Goal: Task Accomplishment & Management: Manage account settings

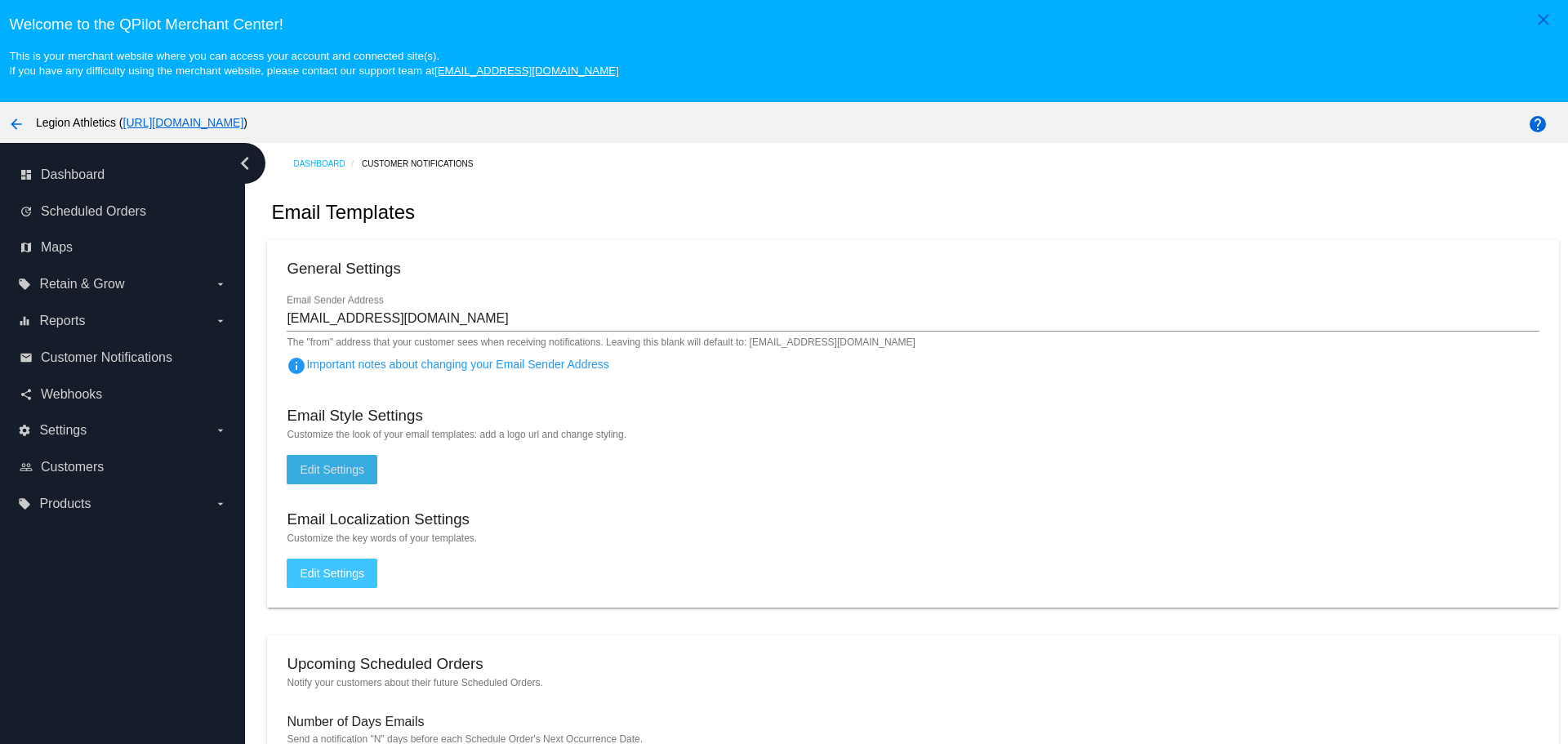
scroll to position [102, 0]
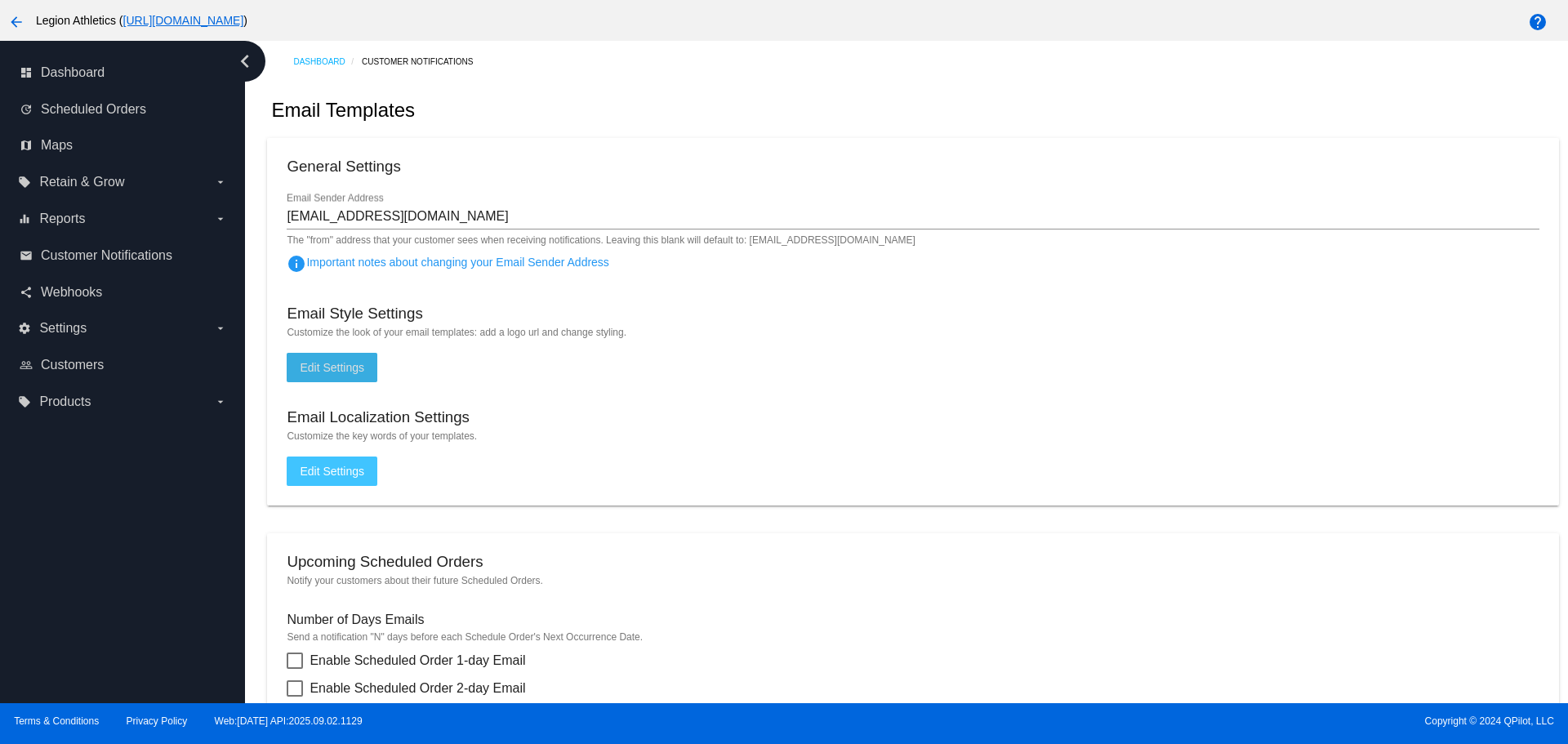
click at [362, 371] on span "Edit Settings" at bounding box center [332, 367] width 65 height 13
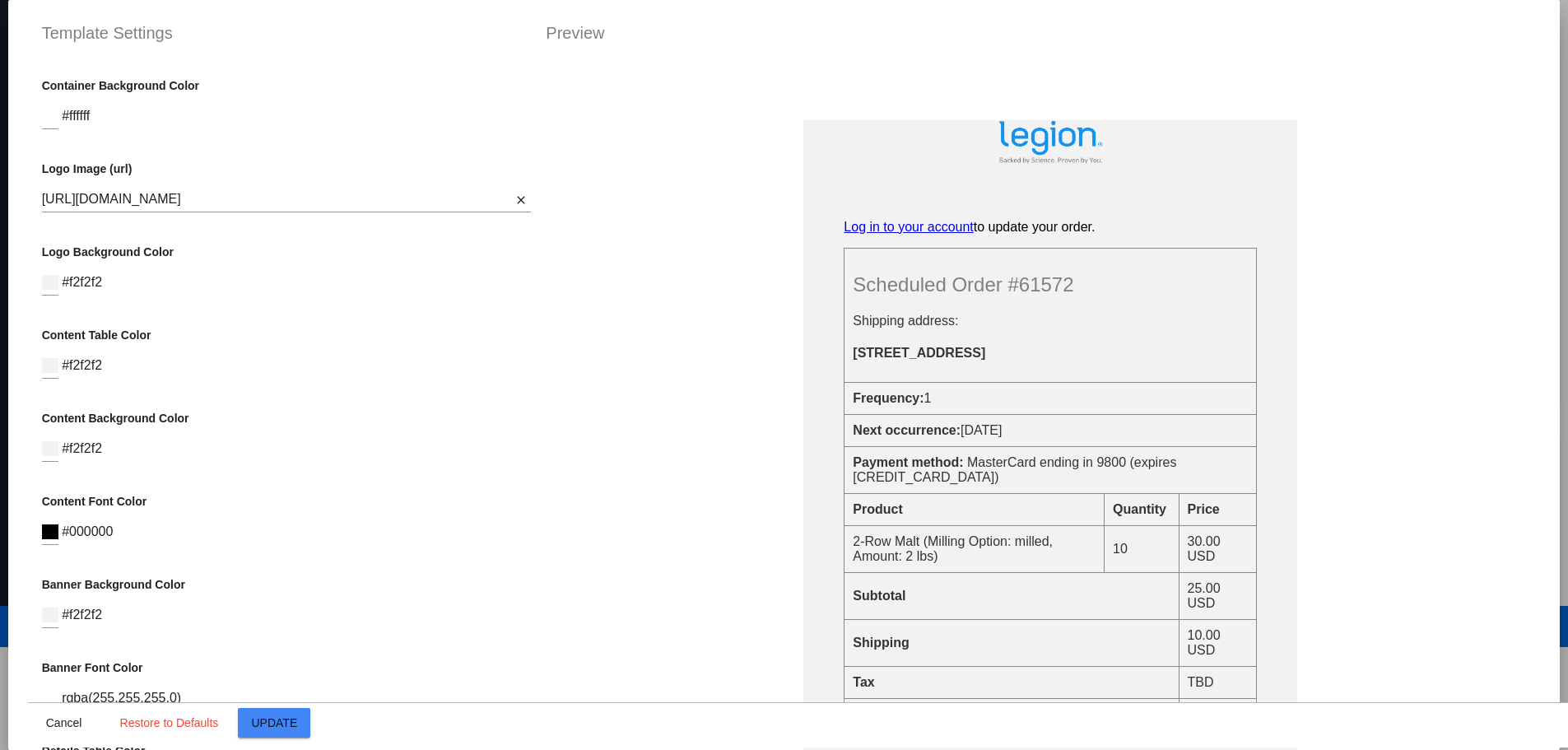
click at [951, 447] on td "Next occurrence: [DATE]" at bounding box center [1049, 430] width 412 height 32
click at [973, 556] on td "2-Row Malt (Milling Option: milled, Amount: 2 lbs)" at bounding box center [974, 549] width 260 height 47
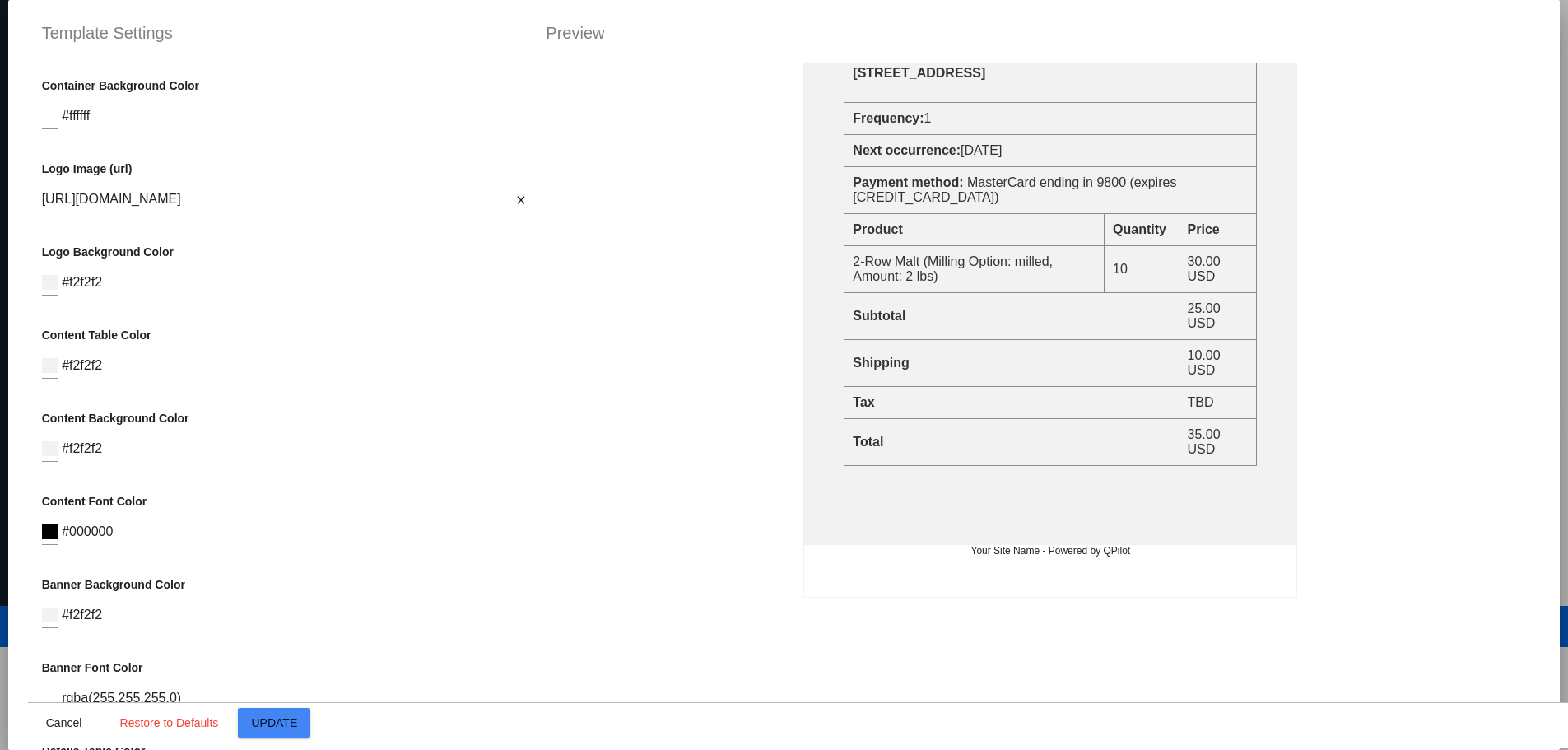
scroll to position [288, 0]
click at [968, 415] on td "Tax" at bounding box center [1011, 403] width 334 height 32
click at [1038, 372] on td "Shipping" at bounding box center [1011, 363] width 334 height 47
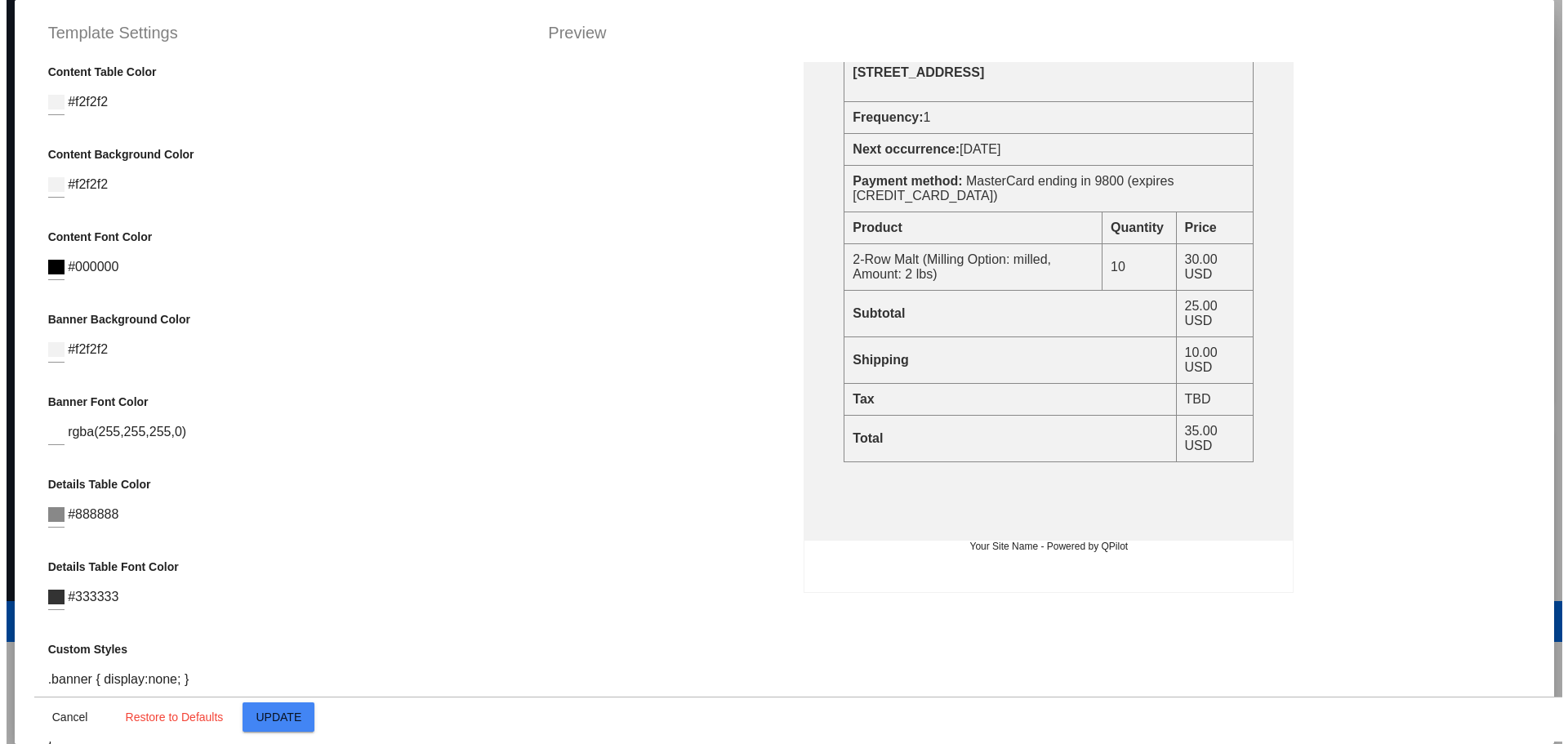
scroll to position [452, 0]
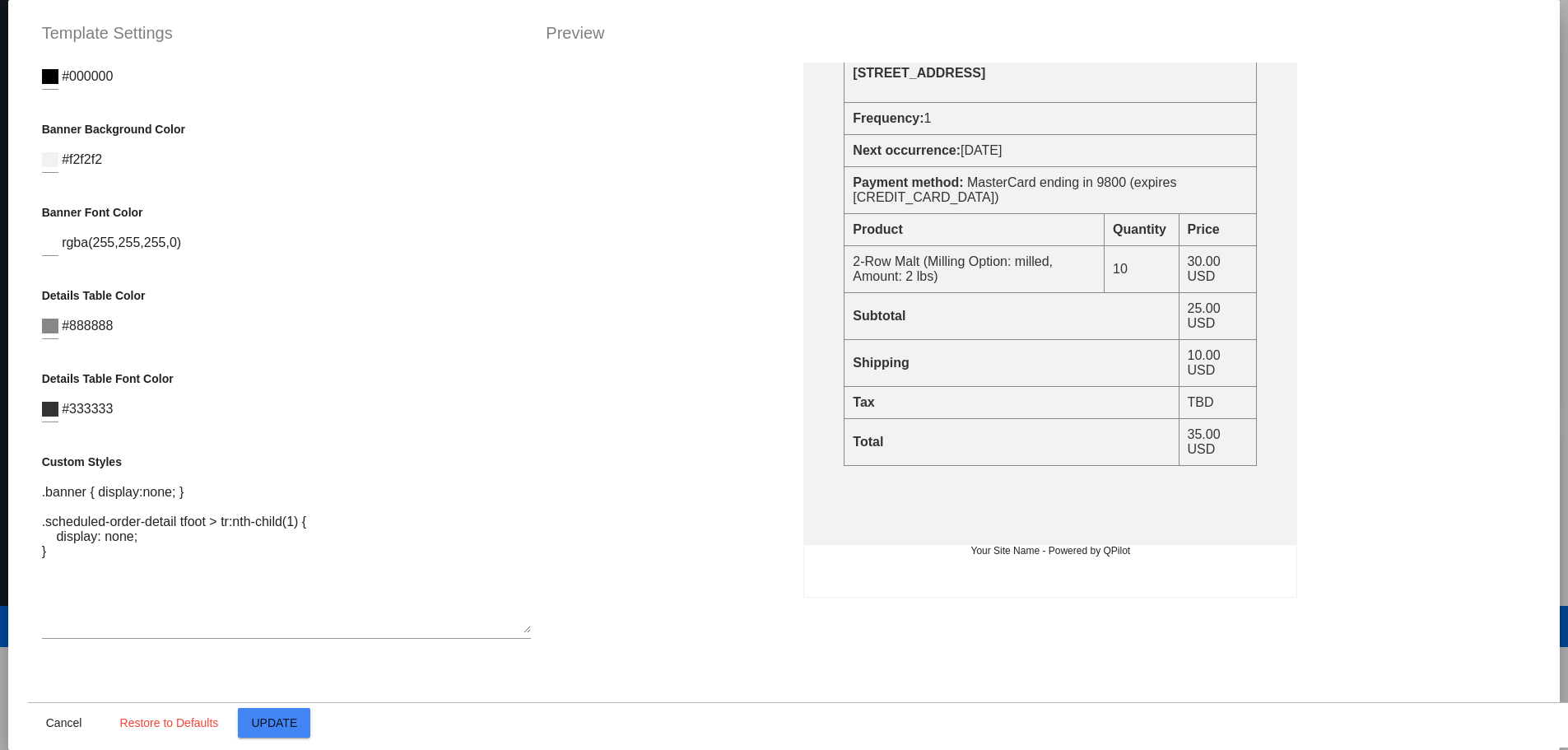
click at [286, 571] on textarea ".banner { display:none; } .scheduled-order-detail tfoot > tr:nth-child(1) { dis…" at bounding box center [287, 558] width 489 height 148
click at [57, 721] on span "Cancel" at bounding box center [64, 722] width 36 height 13
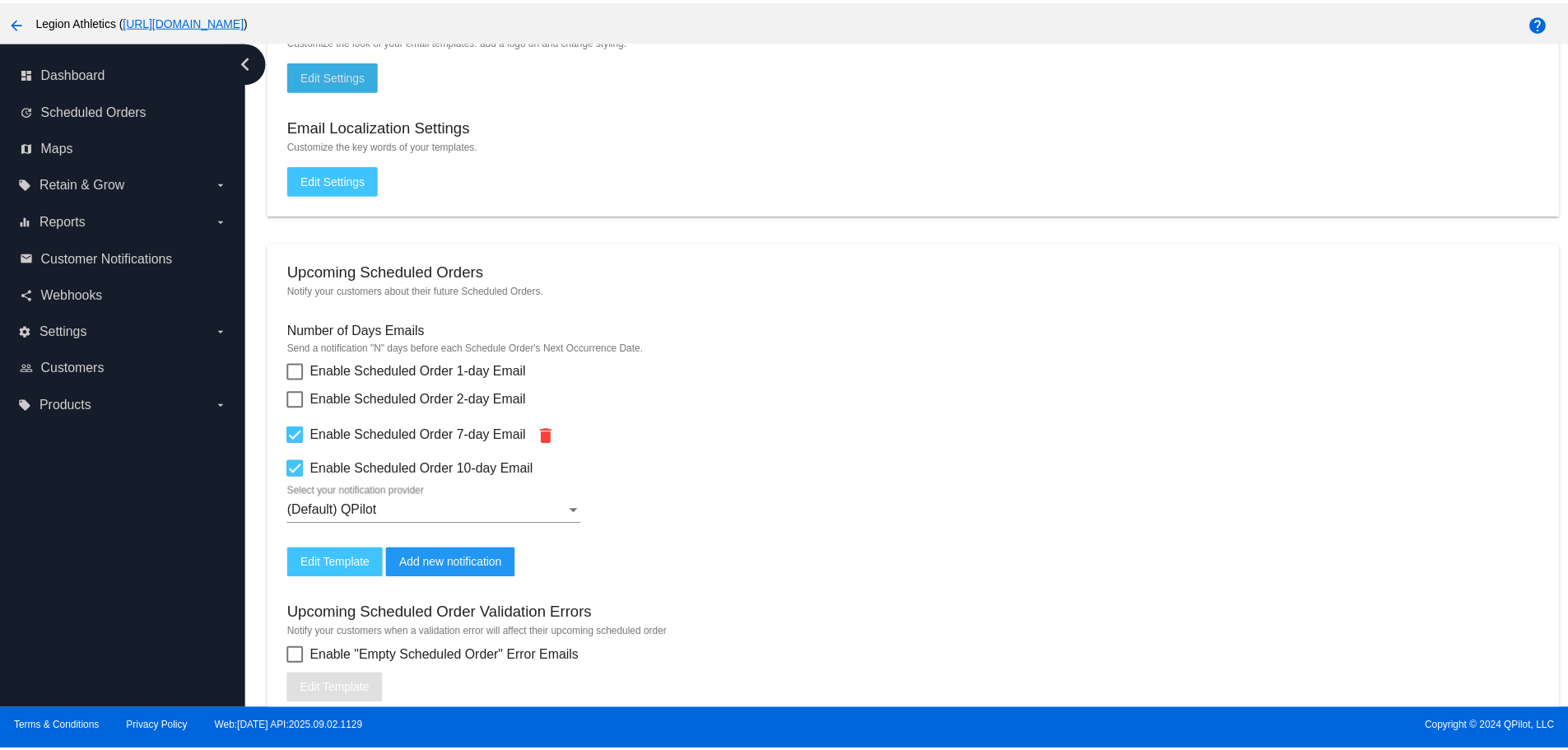
scroll to position [494, 0]
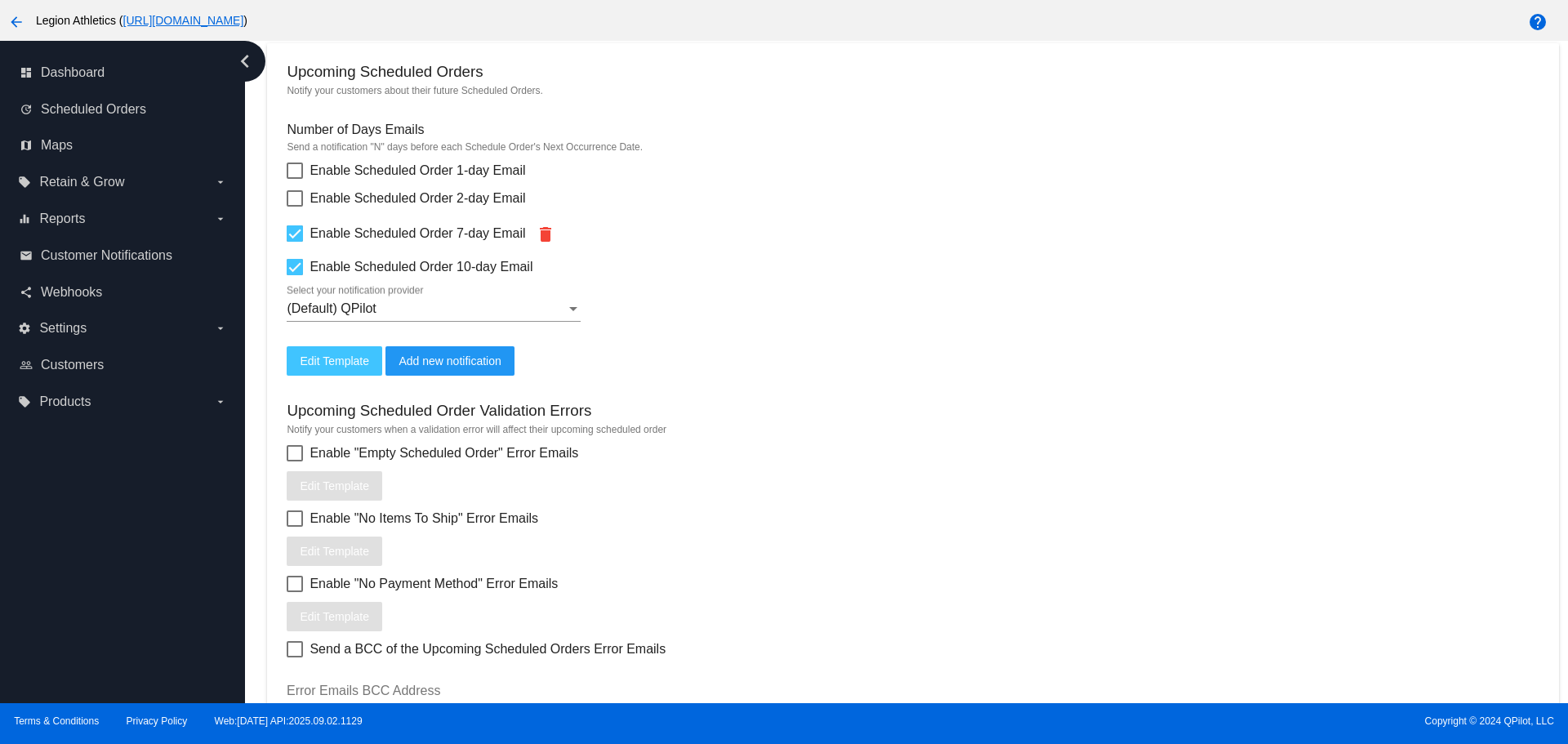
click at [343, 357] on span "Edit Template" at bounding box center [335, 361] width 69 height 13
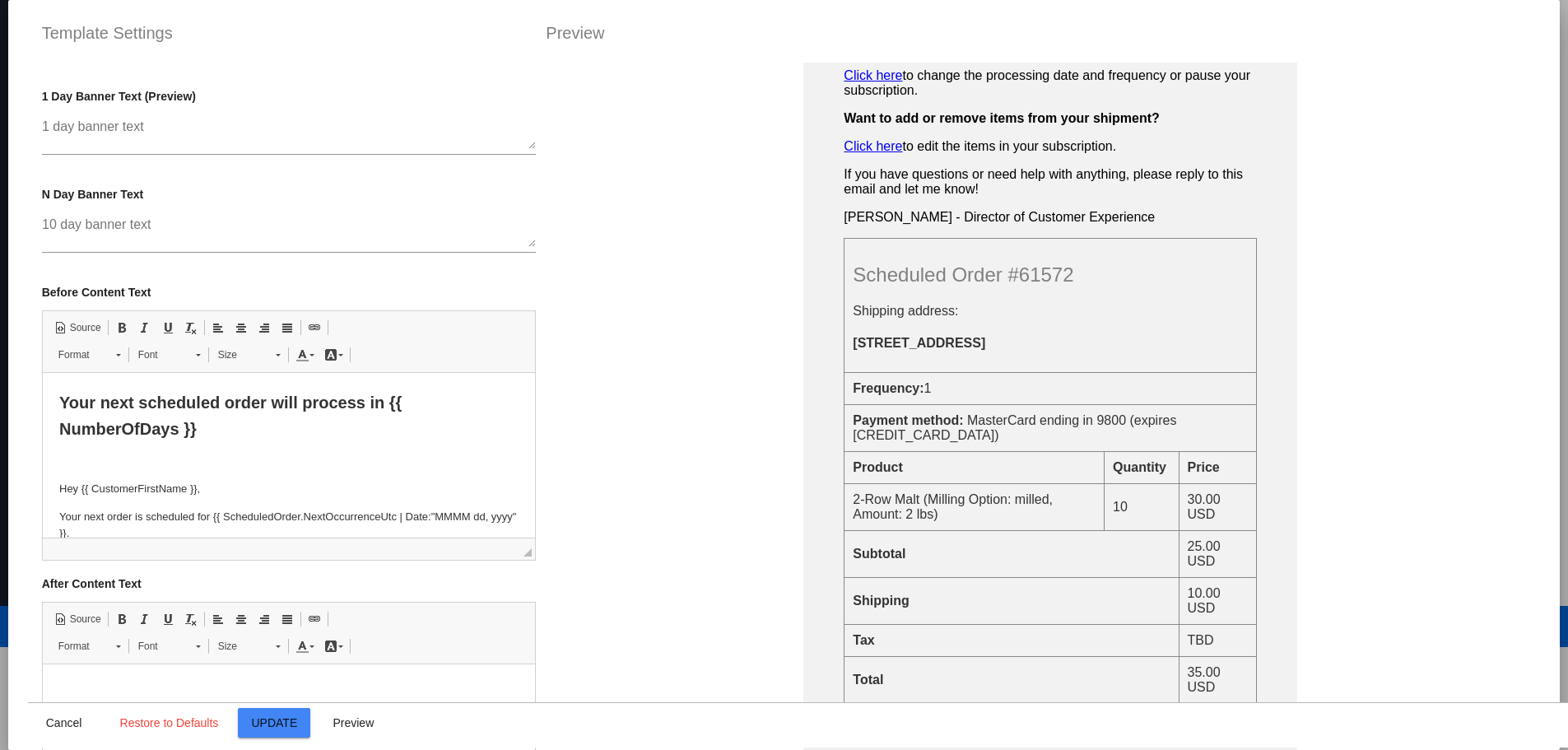
scroll to position [289, 0]
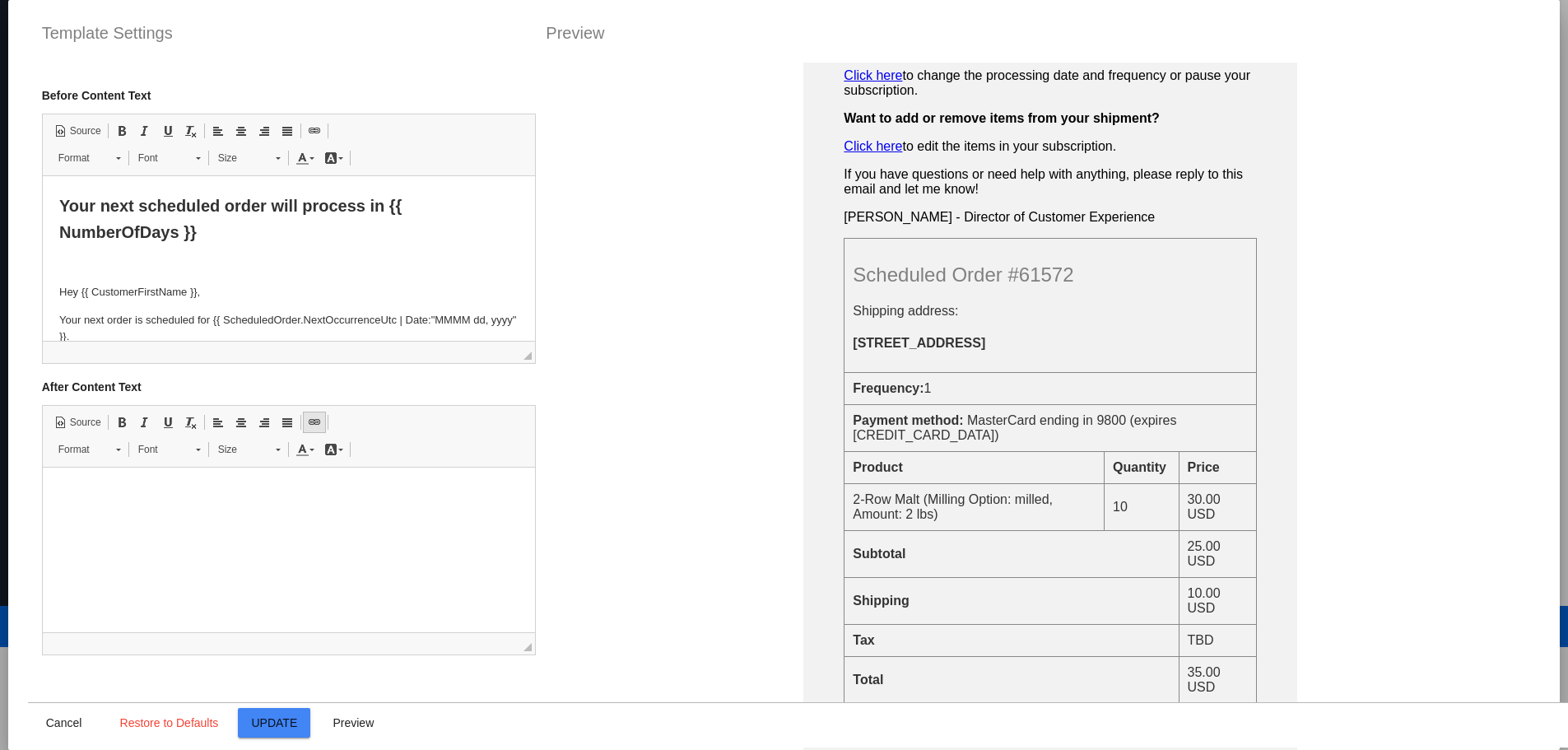
click at [314, 424] on span at bounding box center [314, 422] width 13 height 13
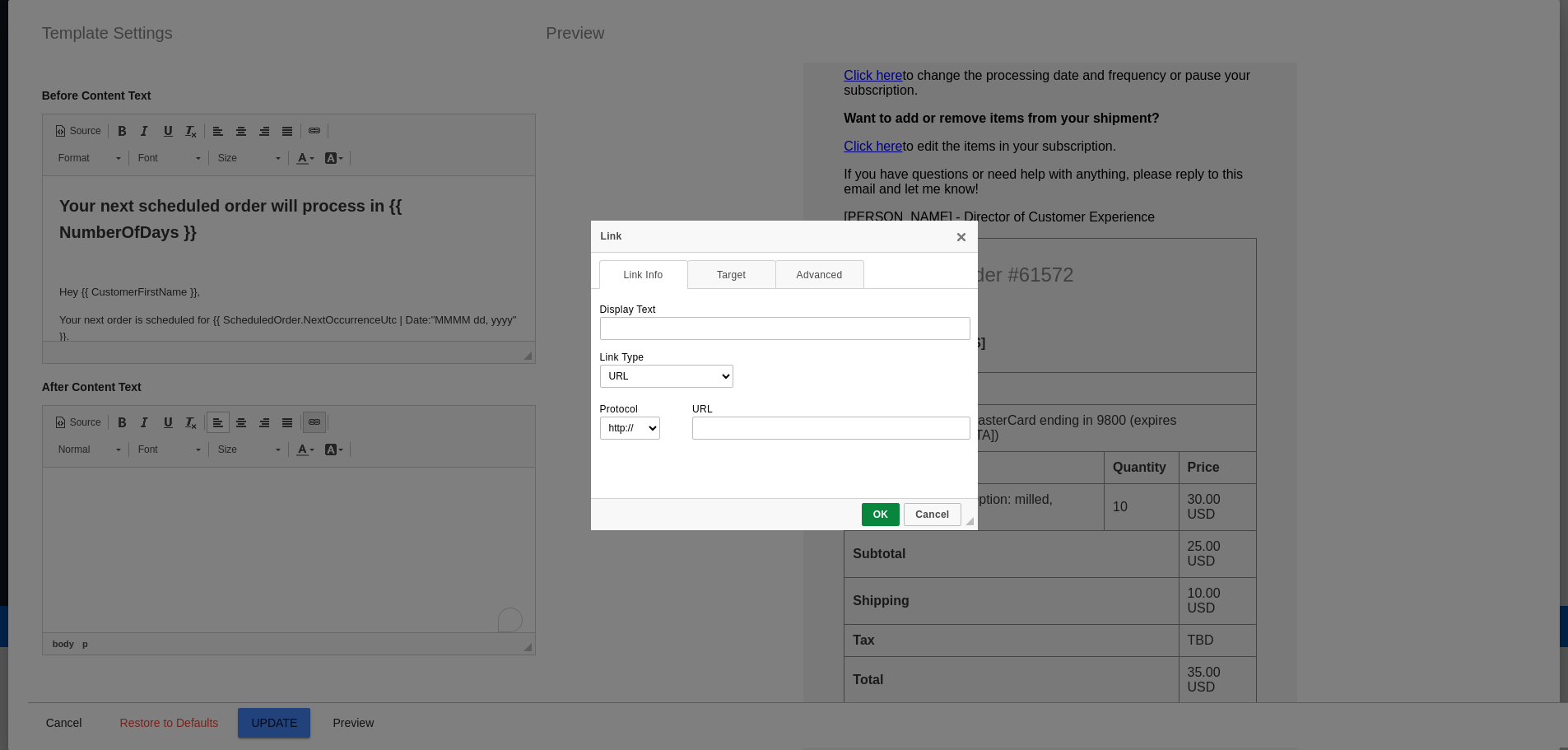
scroll to position [0, 0]
click at [955, 239] on link "X" at bounding box center [961, 236] width 13 height 13
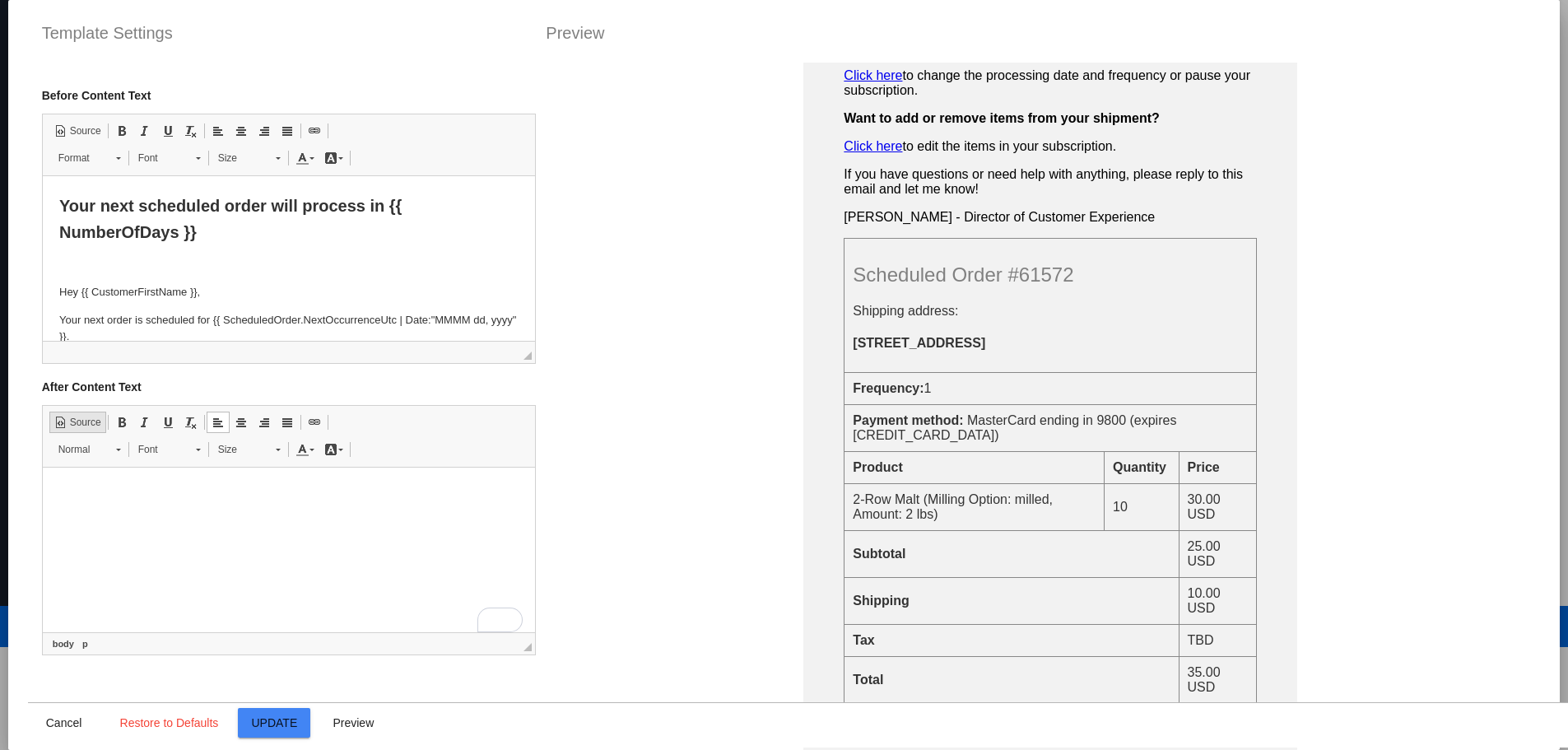
click at [84, 424] on span "Source" at bounding box center [84, 422] width 34 height 14
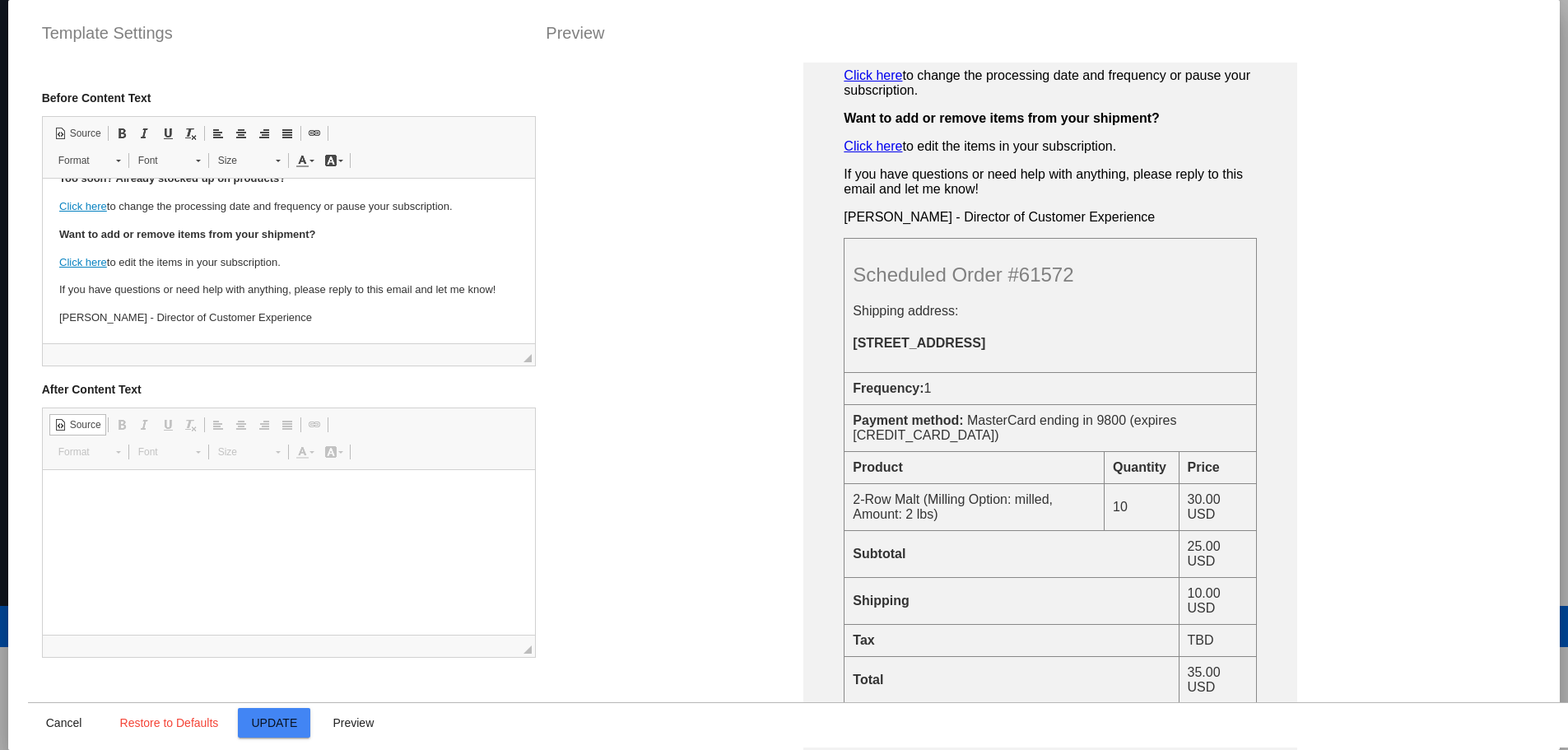
scroll to position [289, 0]
click at [71, 139] on link "Source" at bounding box center [78, 130] width 57 height 21
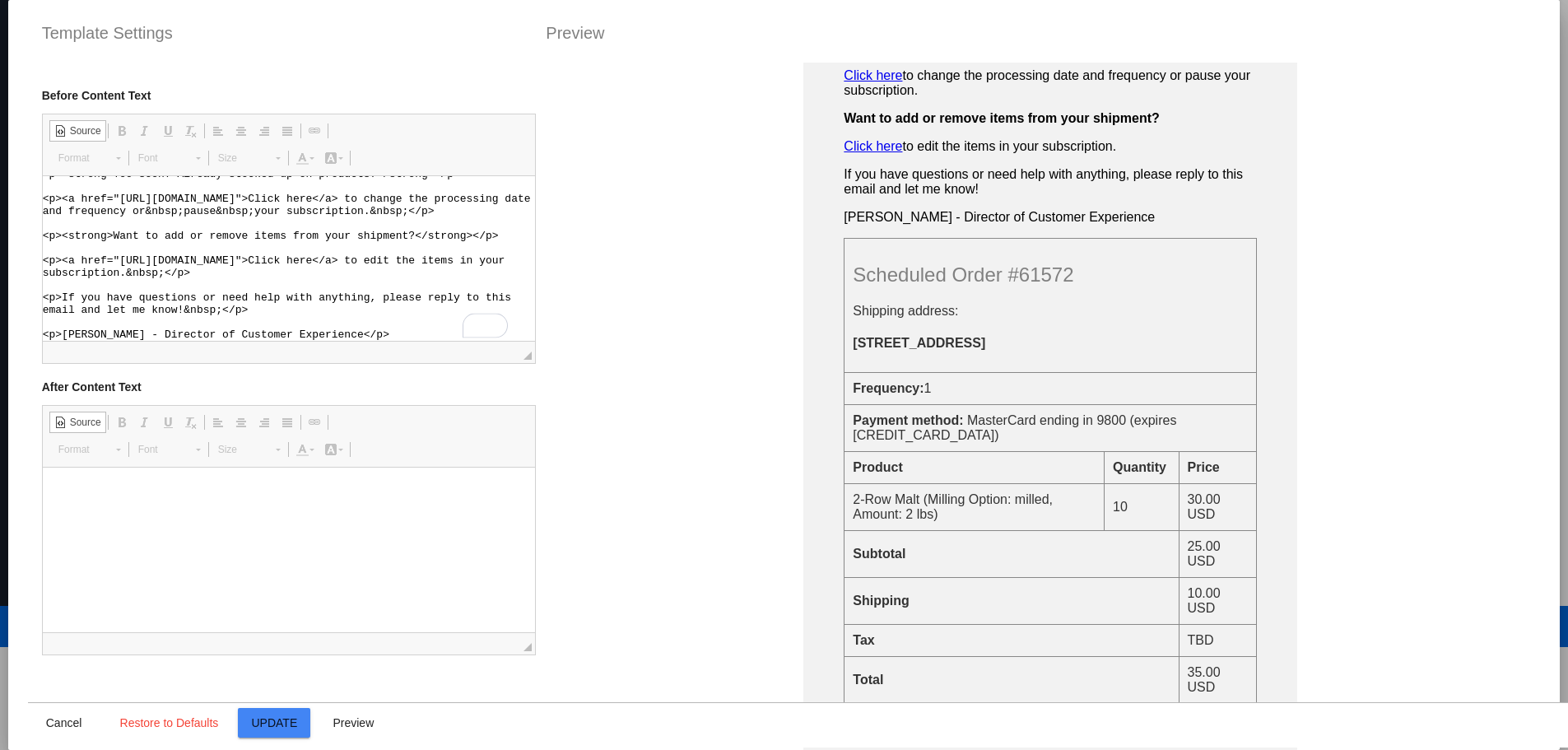
scroll to position [169, 0]
click at [79, 125] on span "Source" at bounding box center [84, 131] width 34 height 14
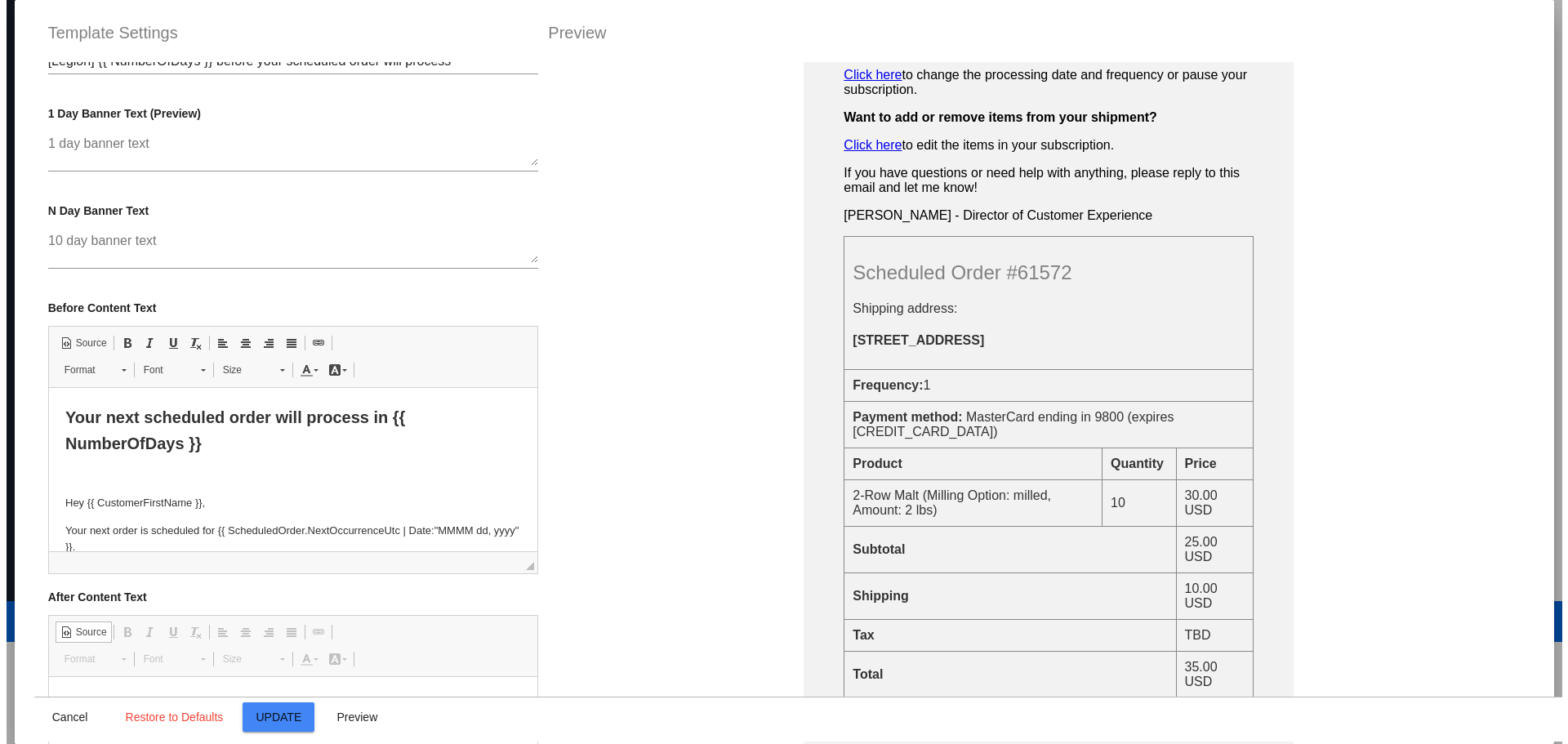
scroll to position [0, 0]
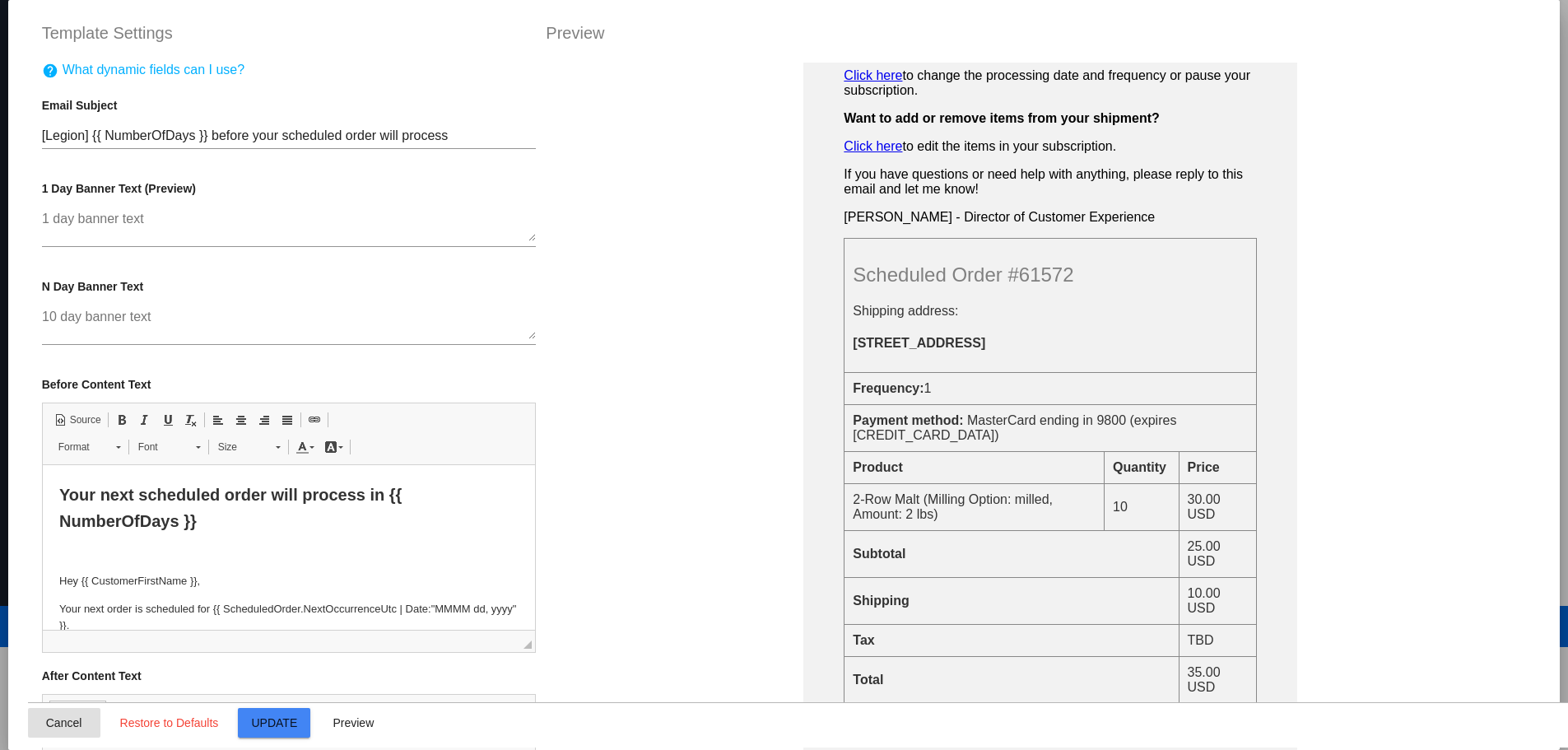
click at [47, 714] on button "Cancel" at bounding box center [64, 722] width 73 height 29
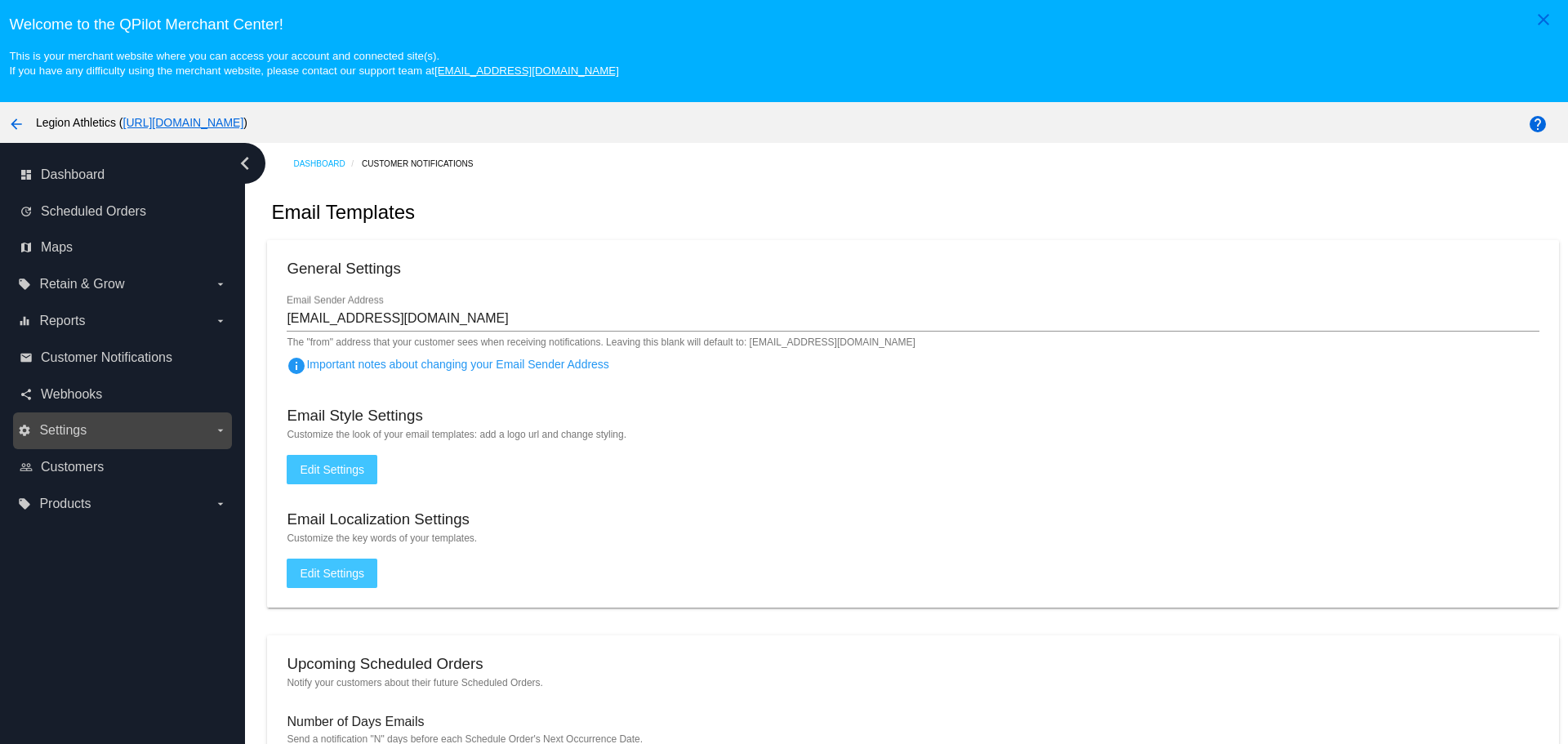
click at [208, 430] on label "settings Settings arrow_drop_down" at bounding box center [123, 430] width 208 height 27
click at [0, 0] on input "settings Settings arrow_drop_down" at bounding box center [0, 0] width 0 height 0
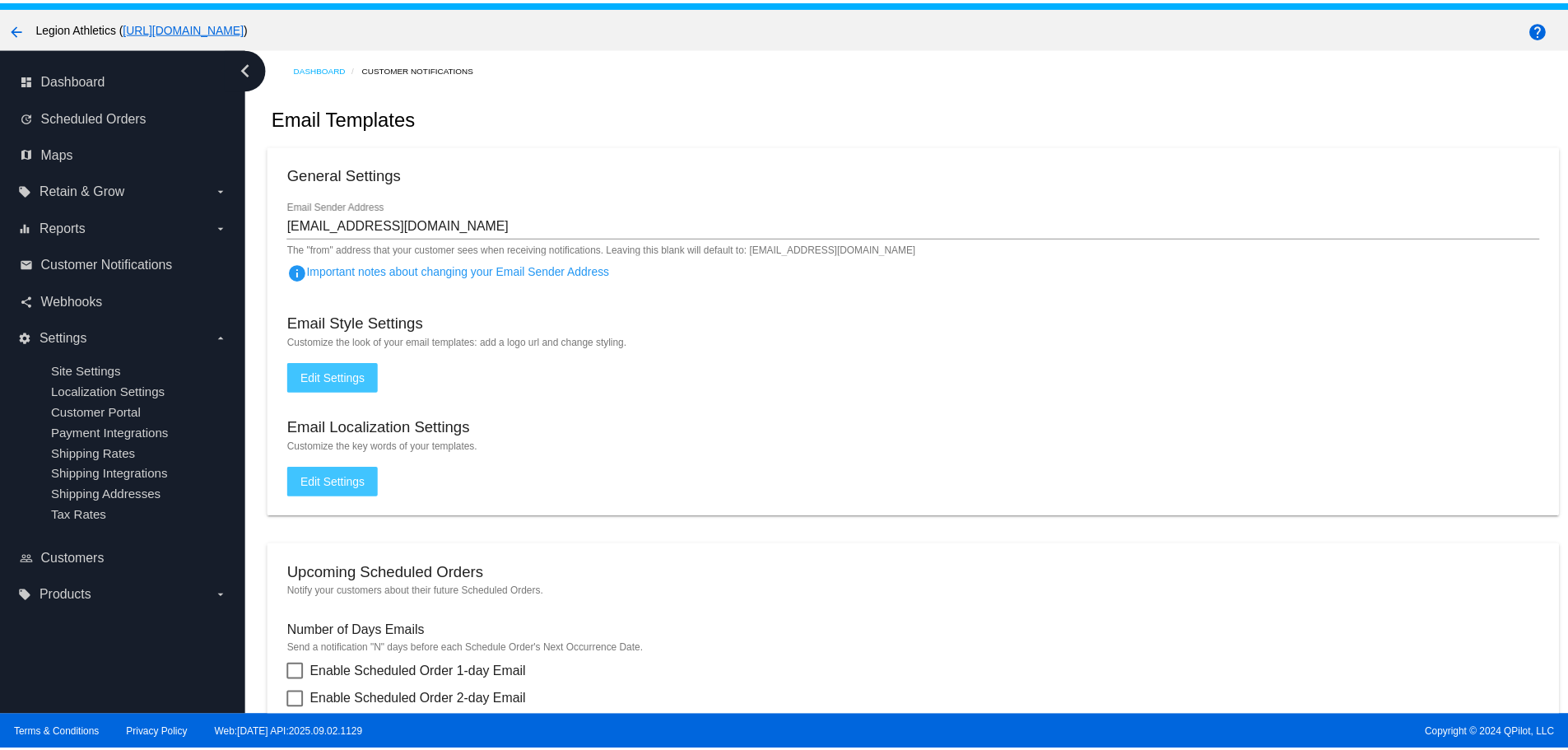
scroll to position [103, 0]
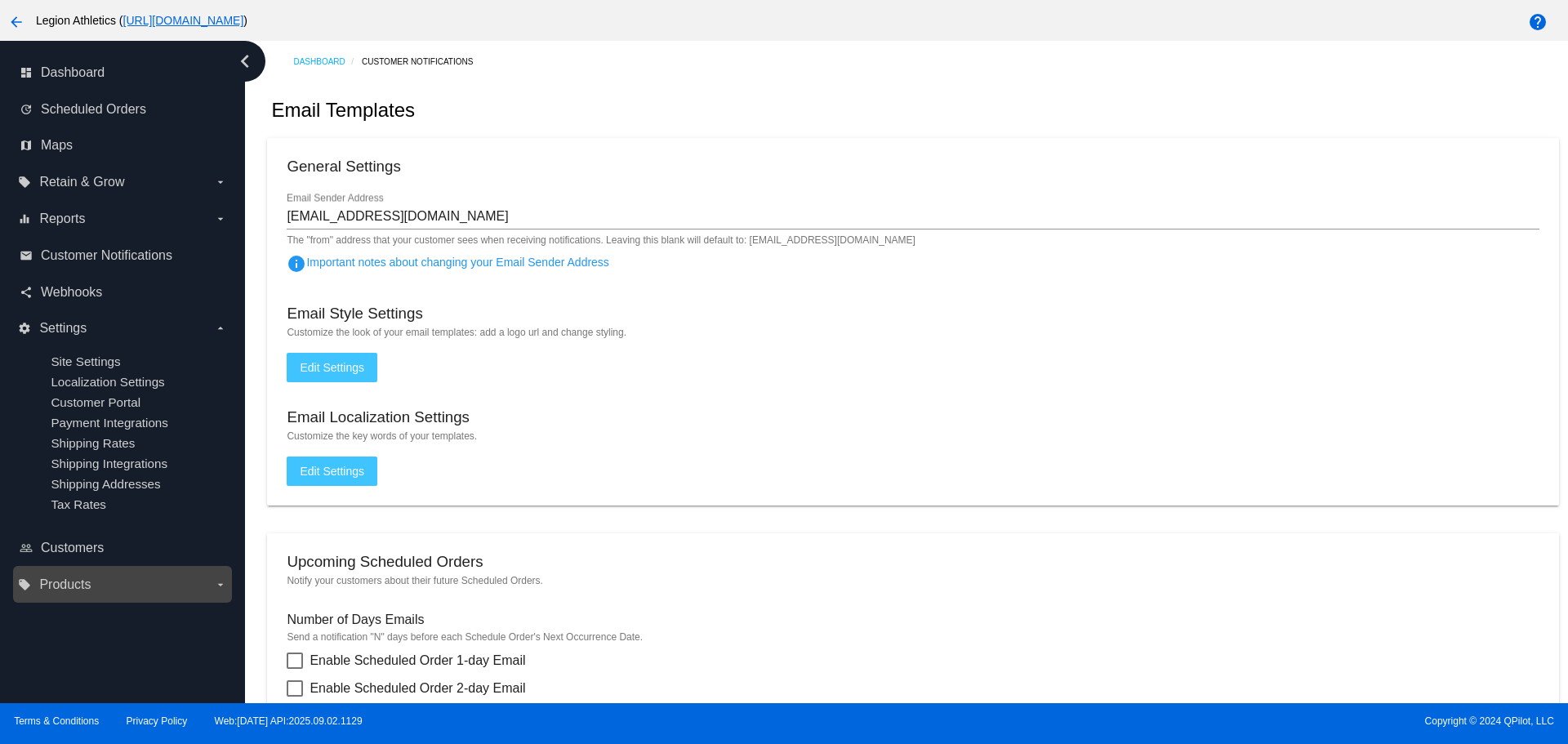
click at [155, 580] on label "local_offer Products arrow_drop_down" at bounding box center [123, 584] width 208 height 27
click at [0, 0] on input "local_offer Products arrow_drop_down" at bounding box center [0, 0] width 0 height 0
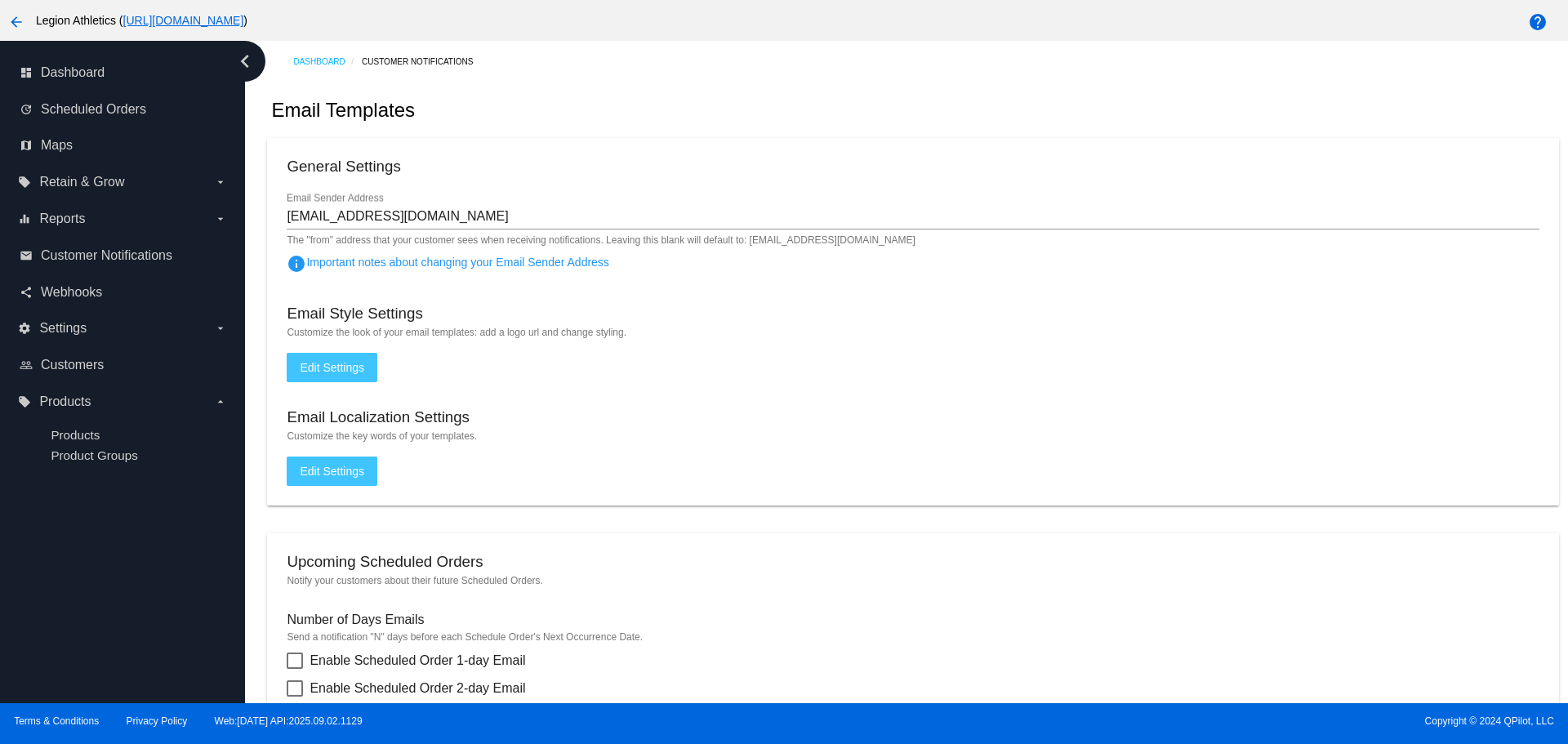
click at [347, 370] on span "Edit Settings" at bounding box center [332, 367] width 65 height 13
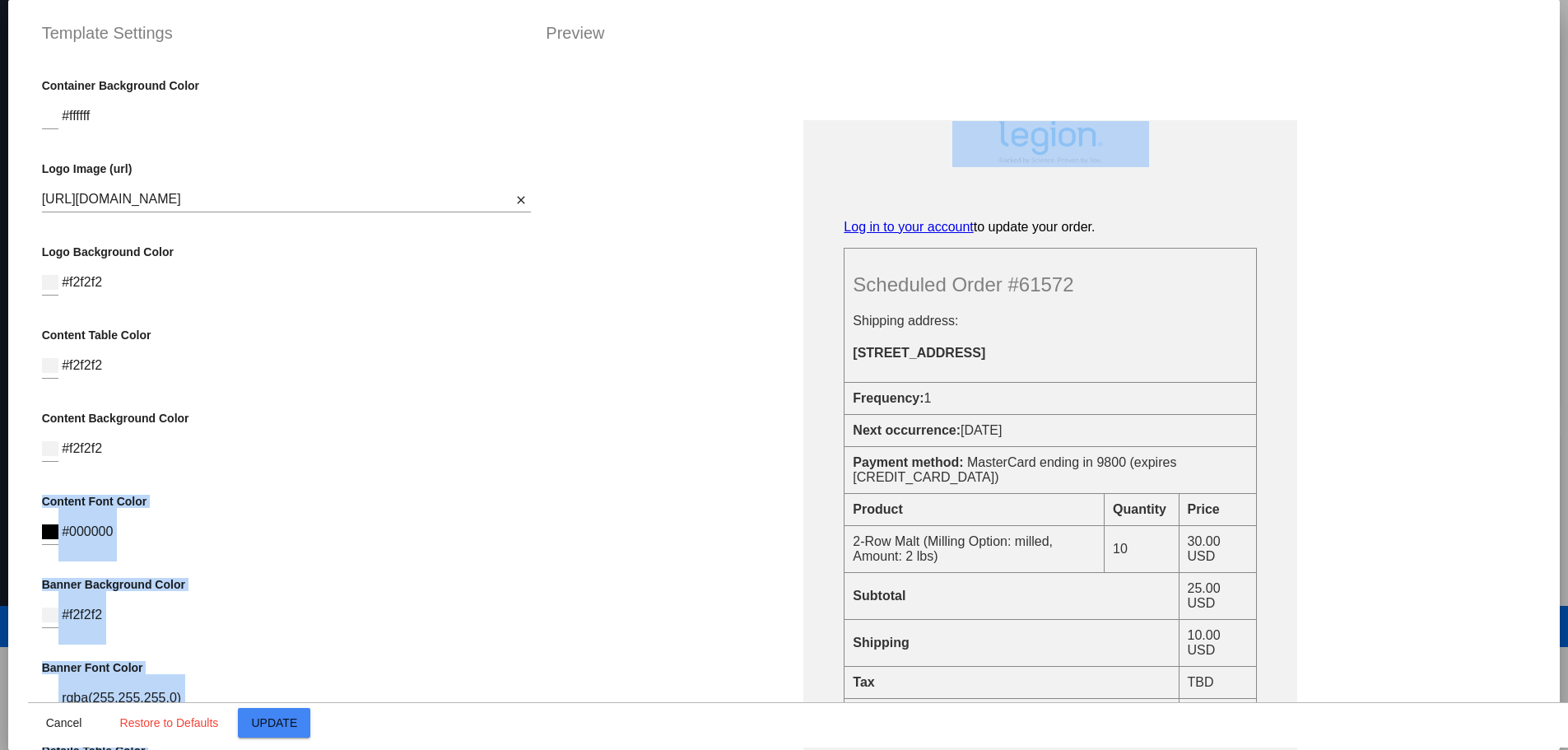
drag, startPoint x: 532, startPoint y: 295, endPoint x: 526, endPoint y: 436, distance: 141.1
click at [526, 63] on div "Container Background Color #ffffff Logo Image (url) [URL][DOMAIN_NAME] Logo url…" at bounding box center [784, 63] width 1513 height 0
click at [388, 428] on div "Content Background Color #f2f2f2" at bounding box center [287, 445] width 489 height 66
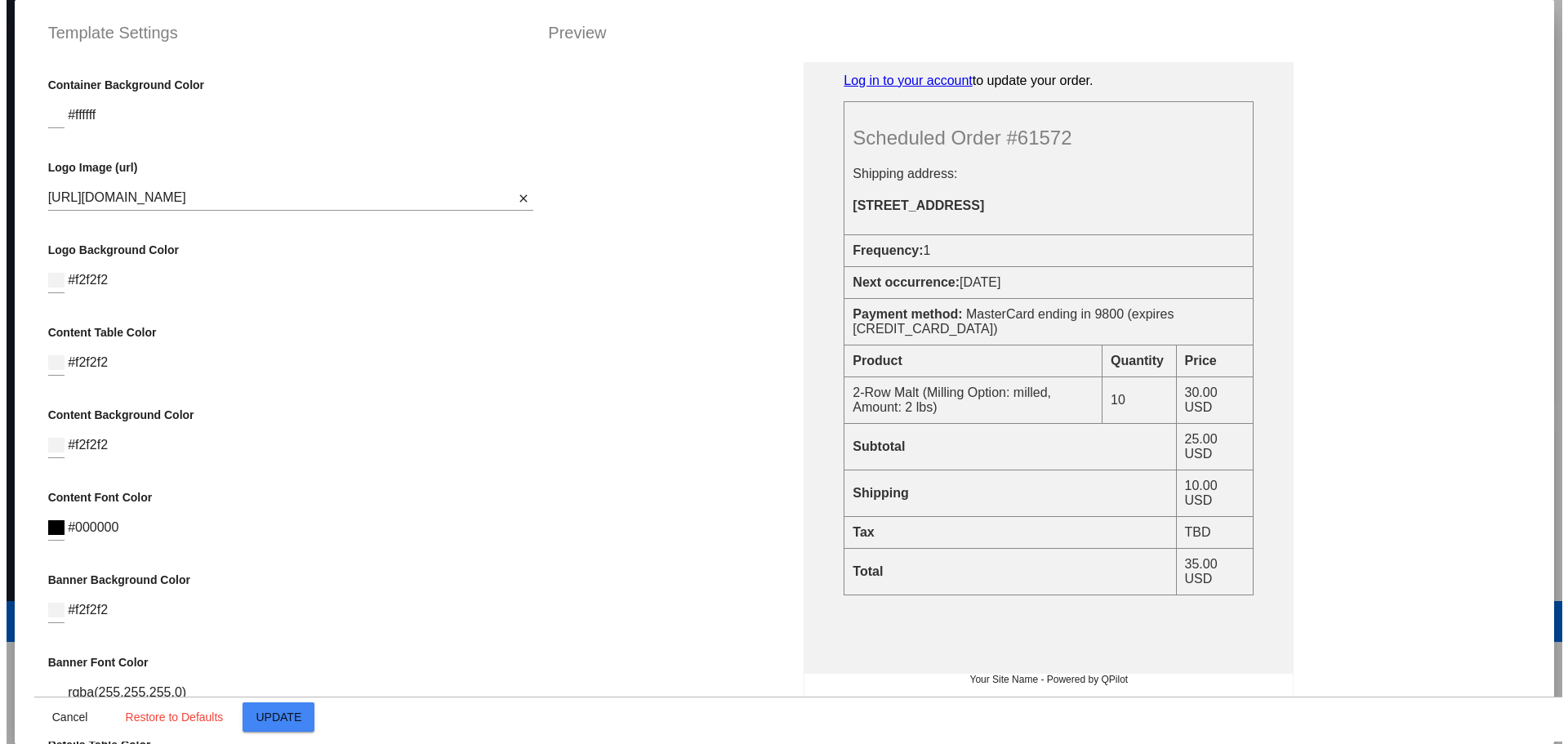
scroll to position [122, 0]
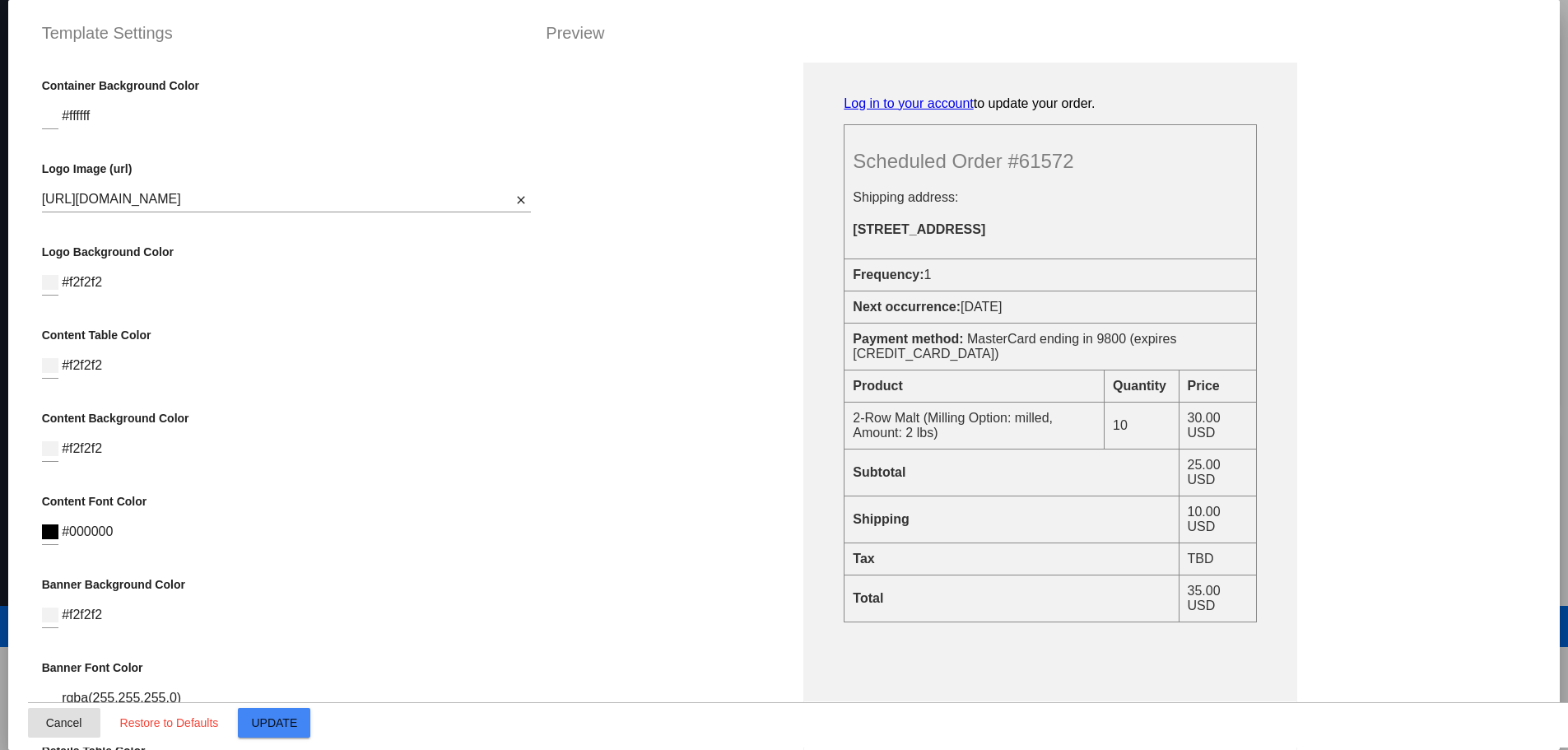
click at [50, 717] on span "Cancel" at bounding box center [64, 722] width 36 height 13
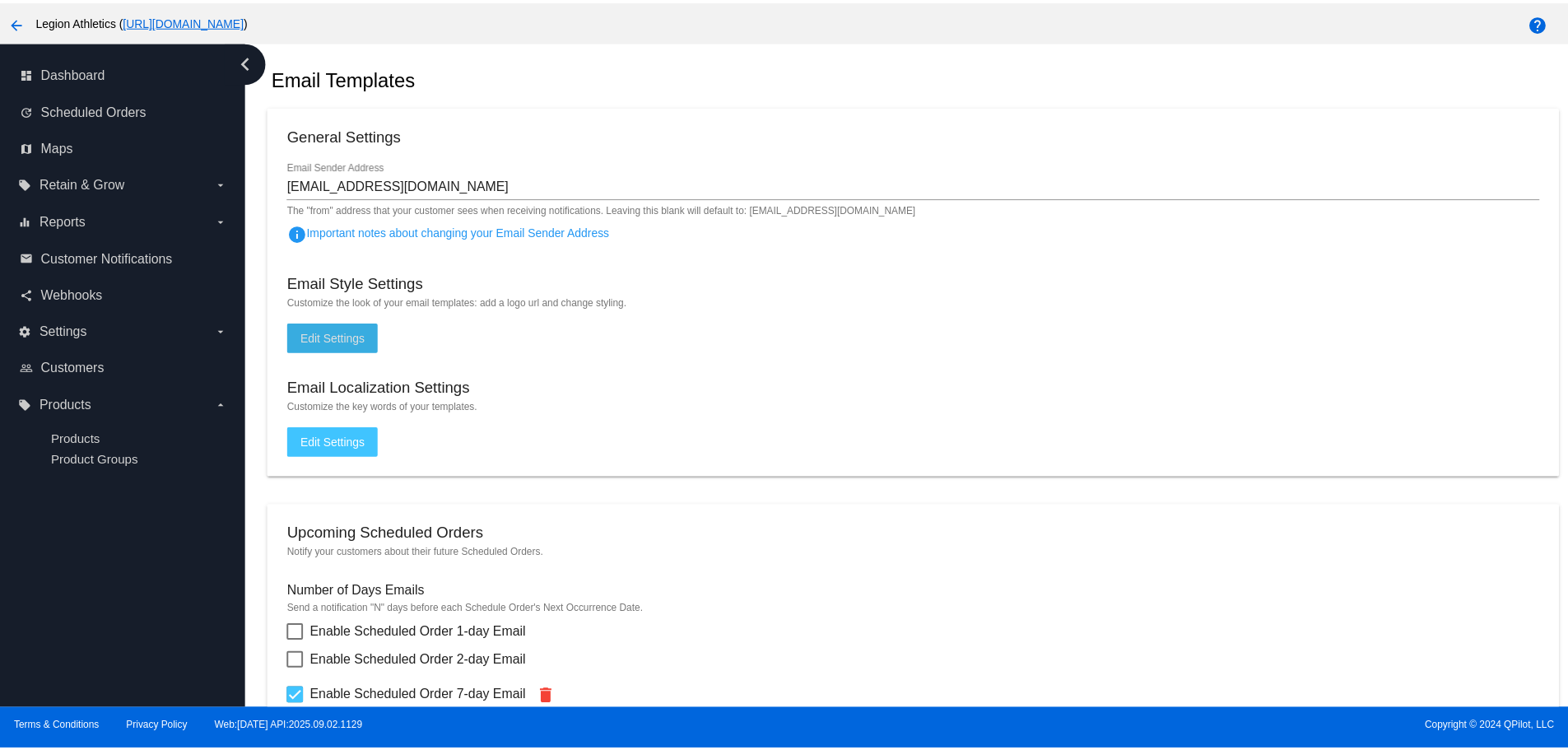
scroll to position [329, 0]
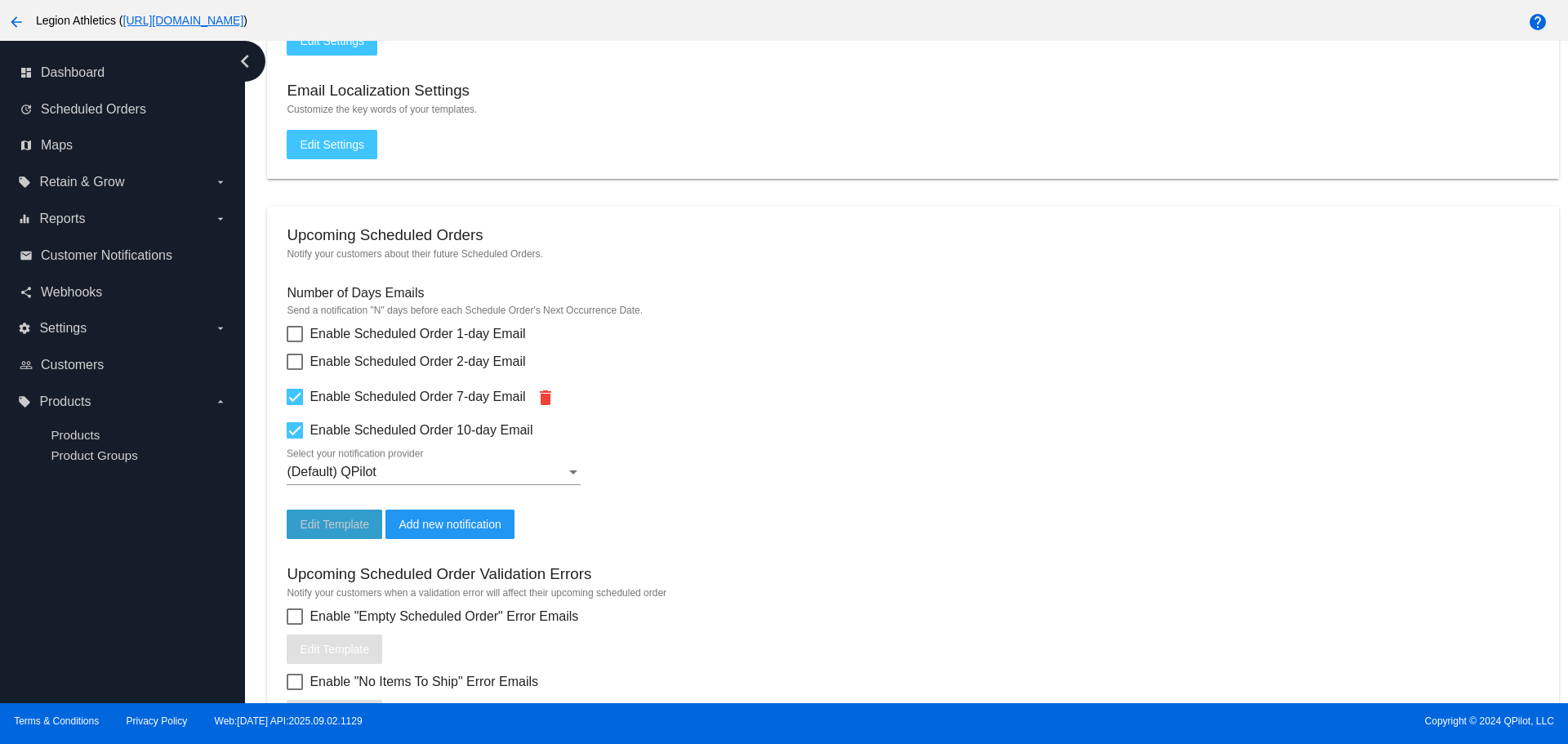
click at [345, 524] on span "Edit Template" at bounding box center [335, 524] width 69 height 13
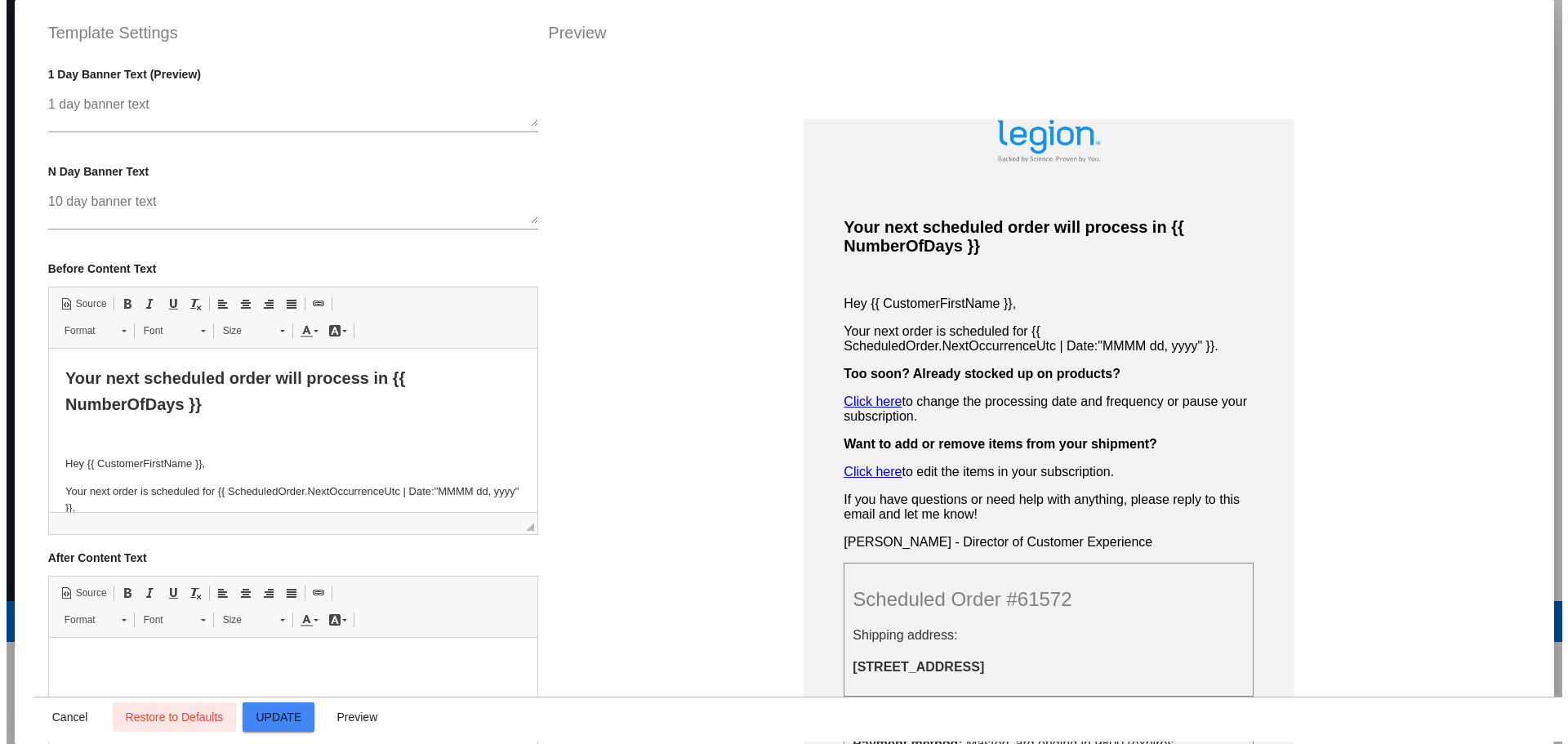
scroll to position [287, 0]
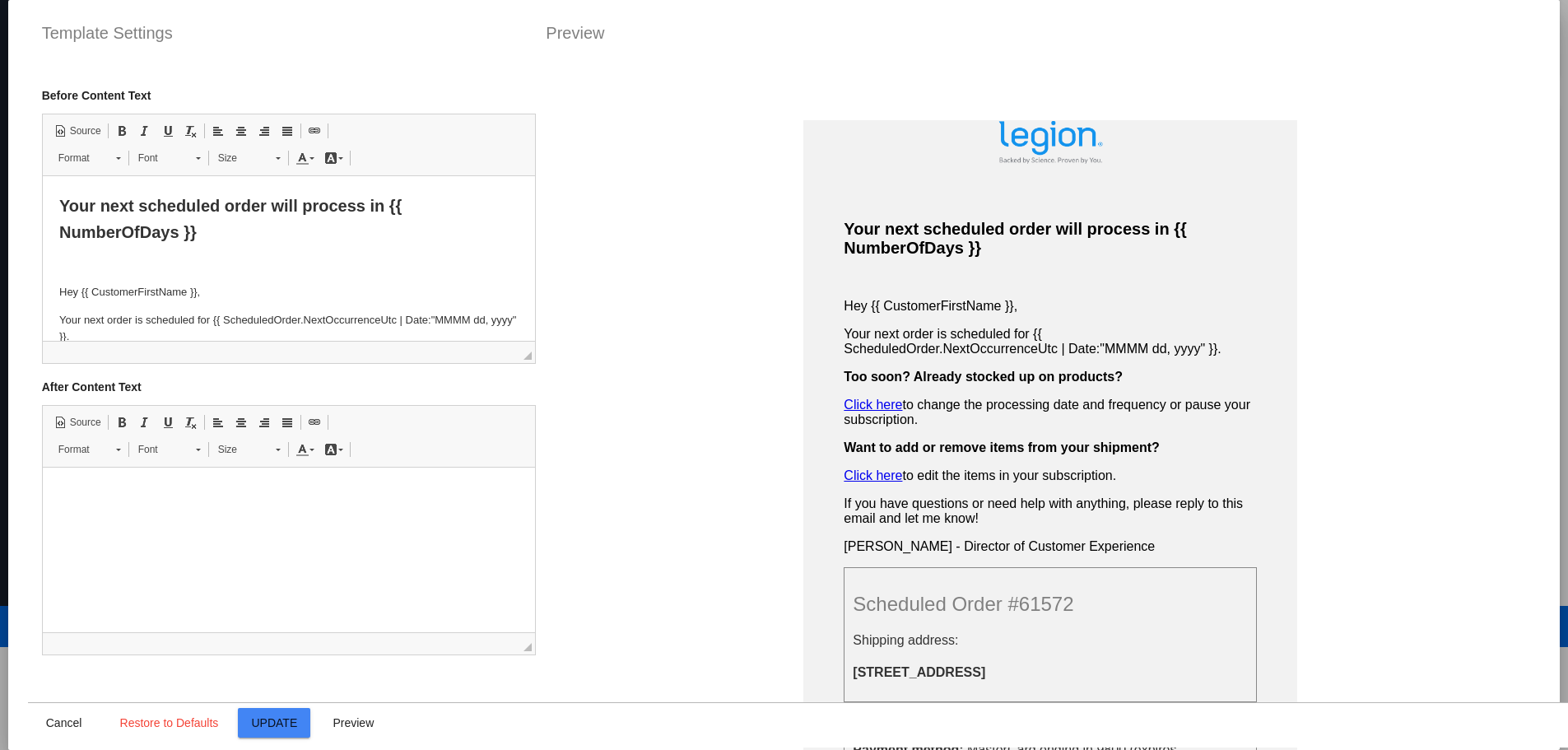
click at [1089, 58] on email-template-editor "Template Settings Preview help What dynamic fields can I use? Email Subject [Le…" at bounding box center [784, 41] width 1513 height 42
click at [53, 725] on span "Cancel" at bounding box center [64, 722] width 36 height 13
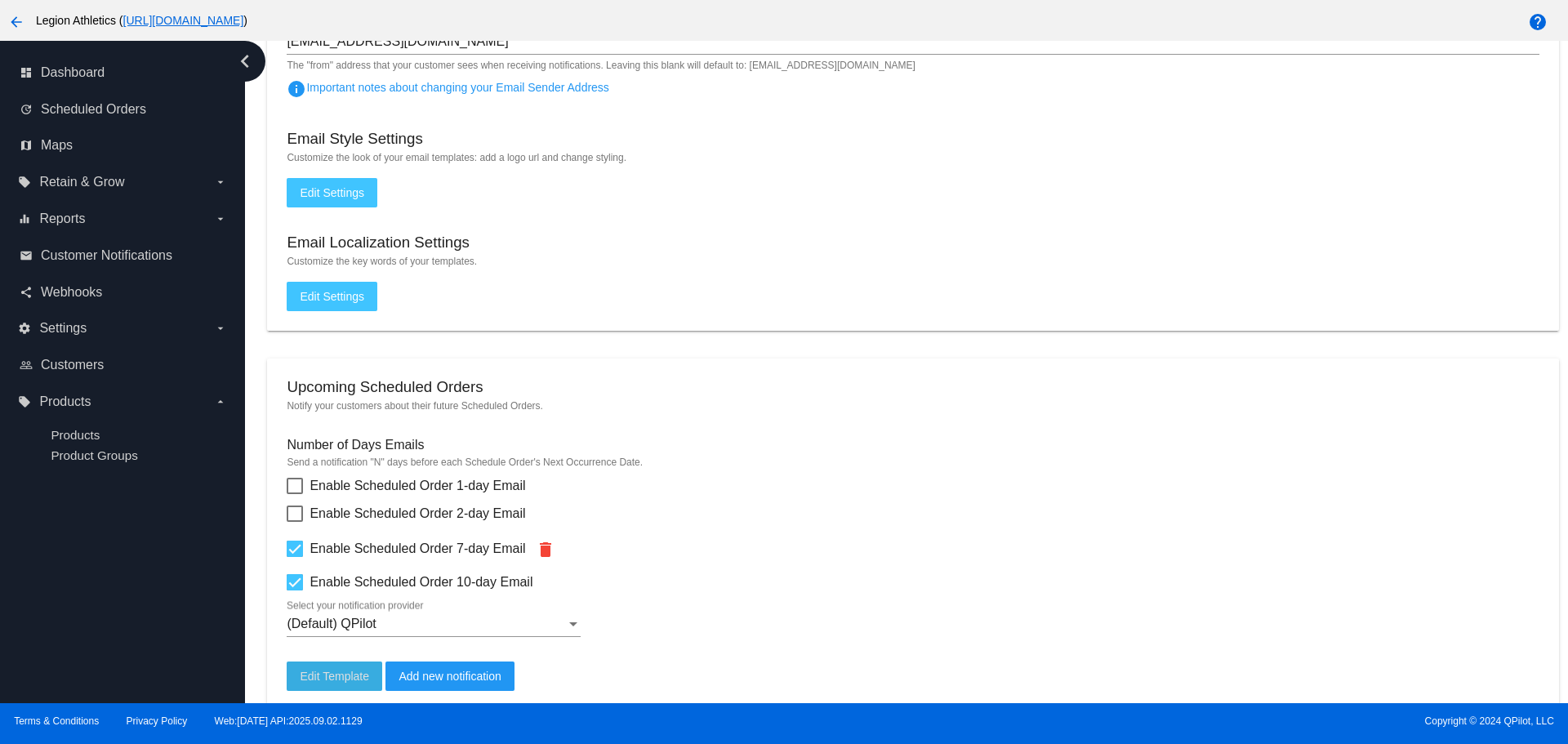
scroll to position [164, 0]
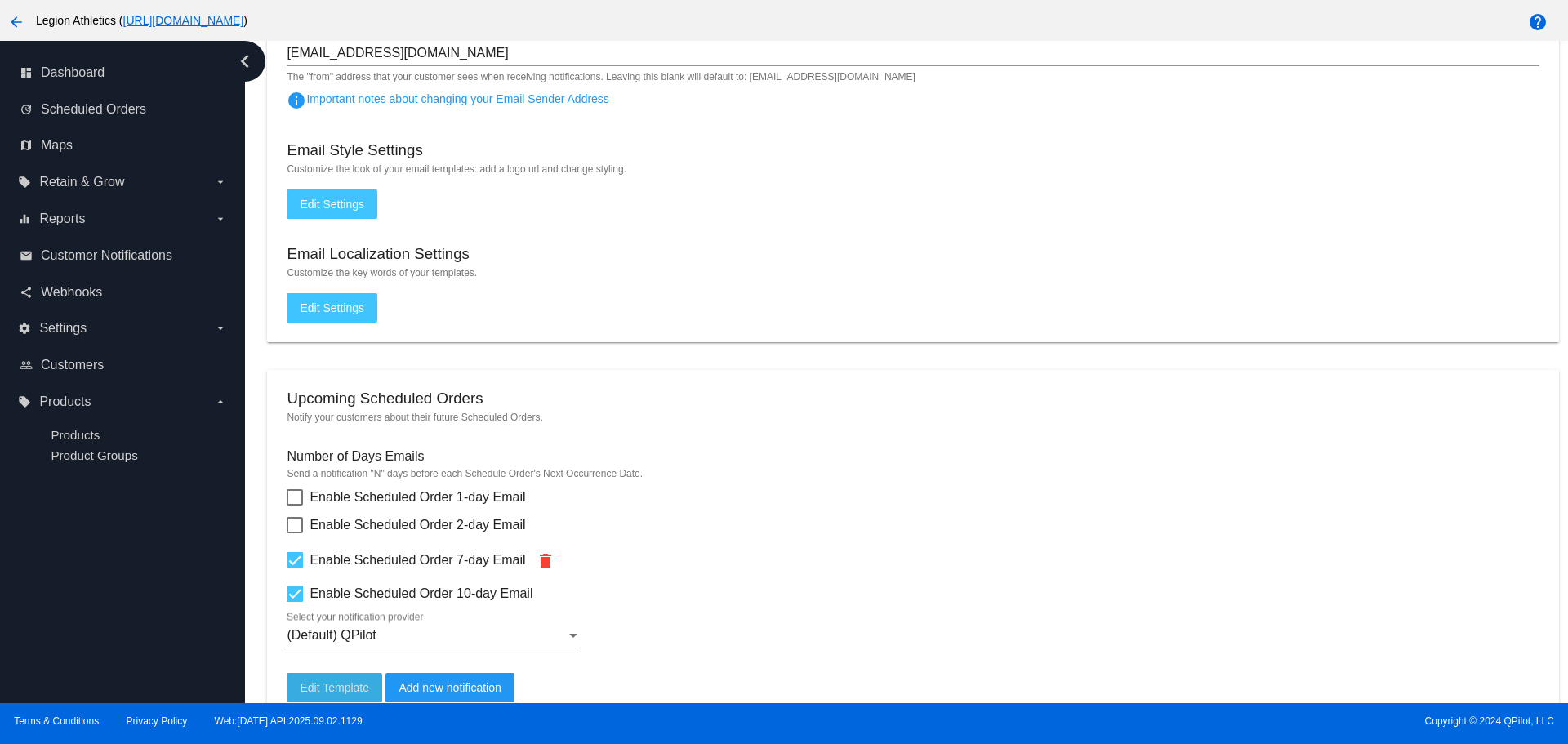
click at [335, 209] on span "Edit Settings" at bounding box center [332, 204] width 65 height 13
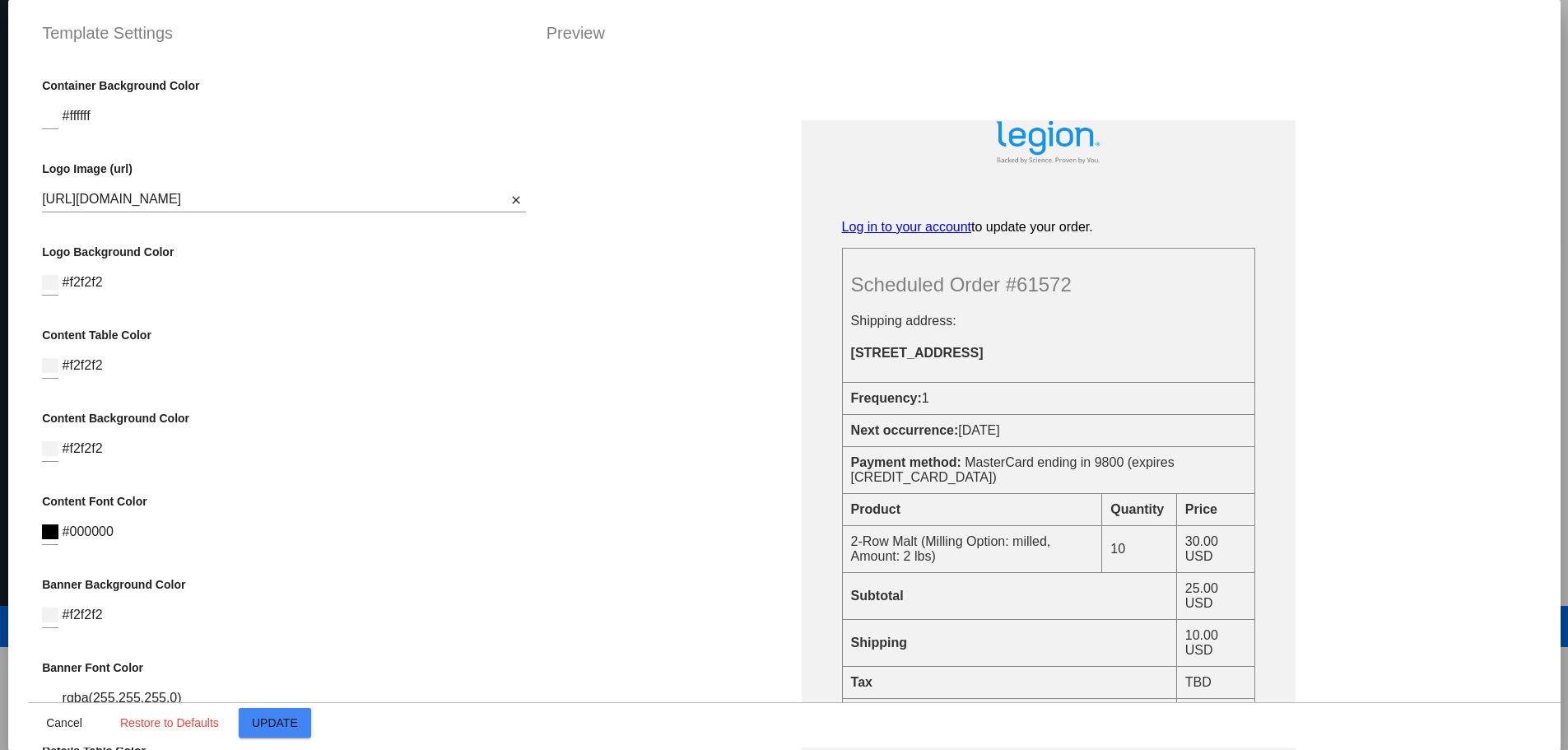
click at [337, 211] on div "Template Settings Preview Container Background Color #ffffff Logo Image (url) […" at bounding box center [784, 375] width 1552 height 750
click at [39, 721] on button "Cancel" at bounding box center [64, 722] width 73 height 29
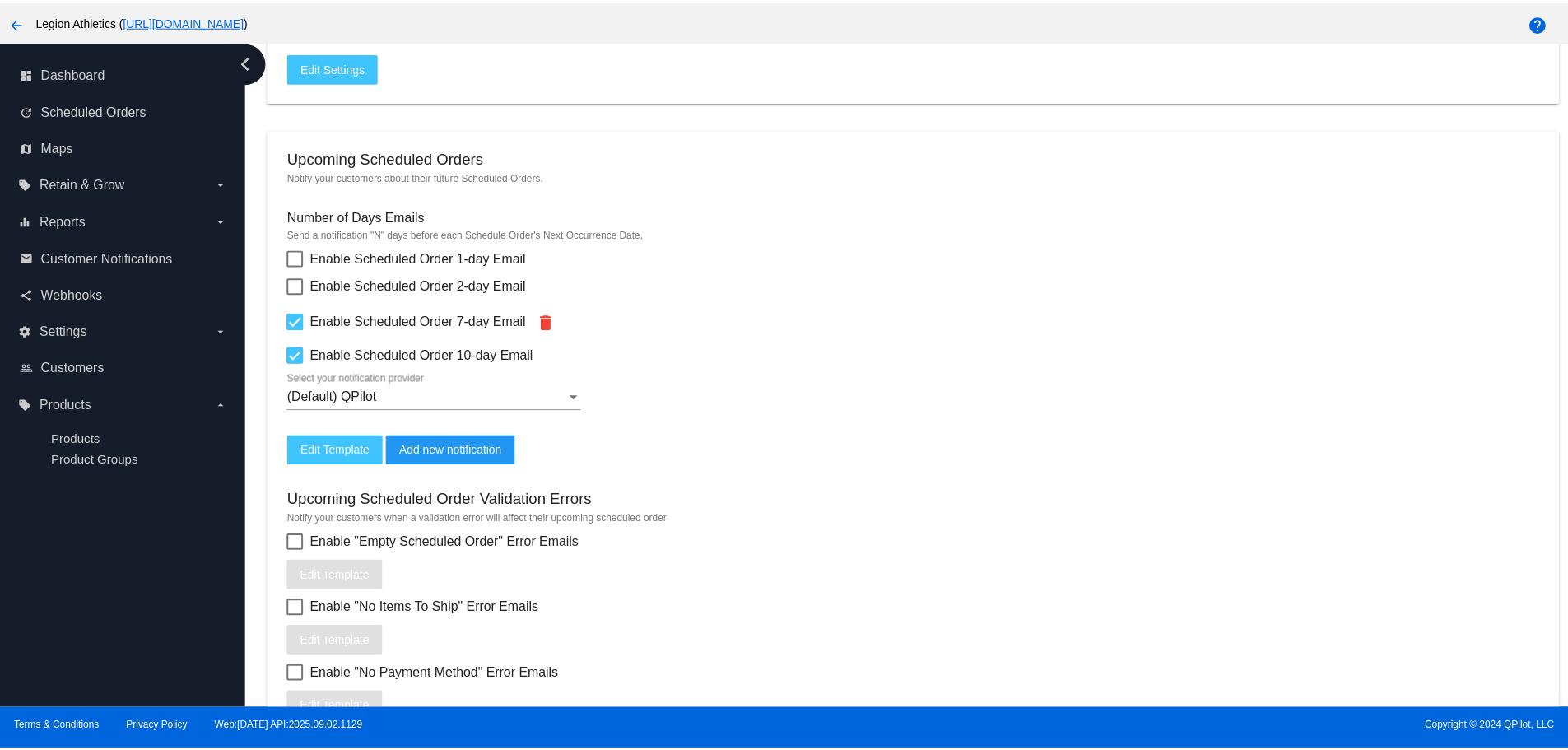
scroll to position [412, 0]
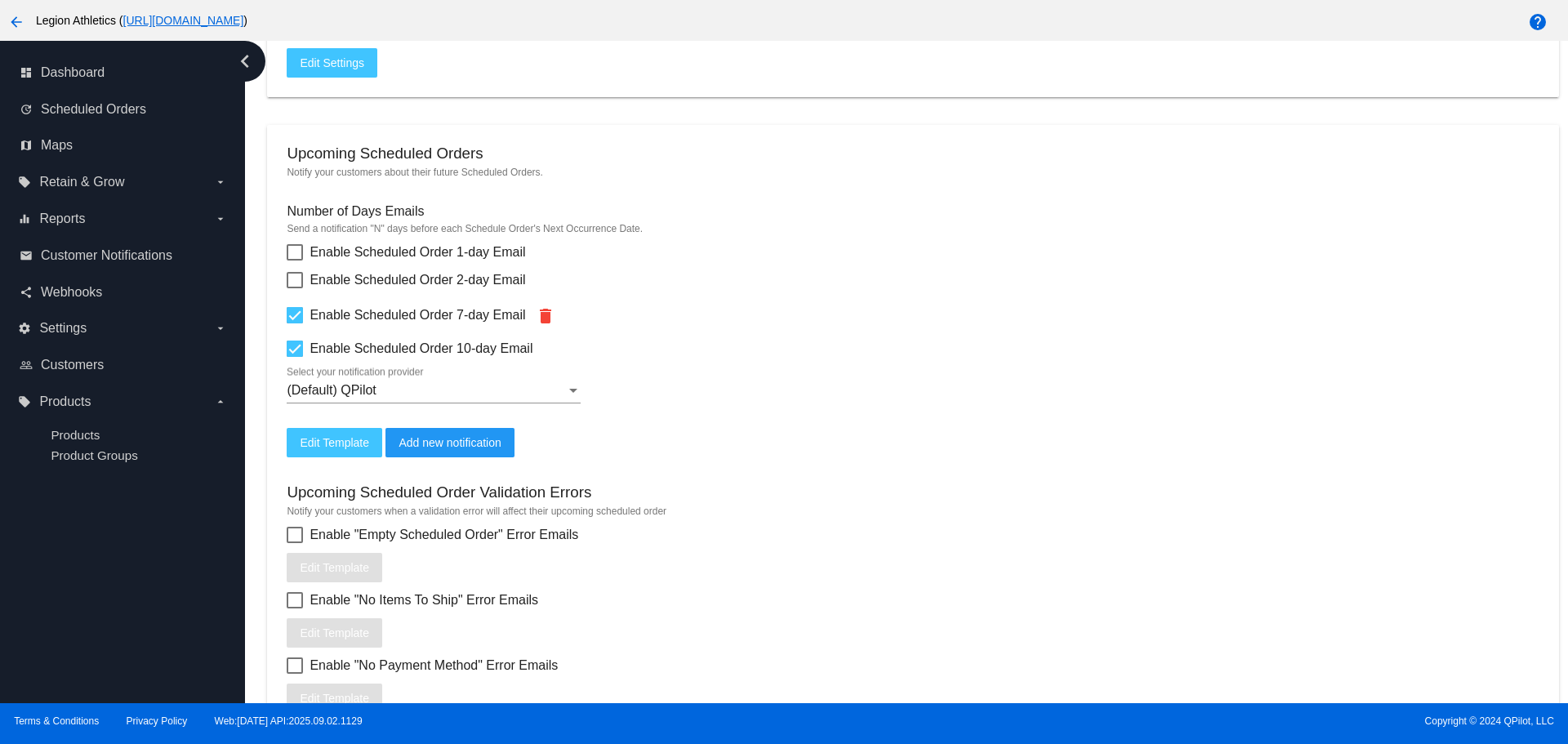
click at [340, 447] on span "Edit Template" at bounding box center [335, 442] width 69 height 13
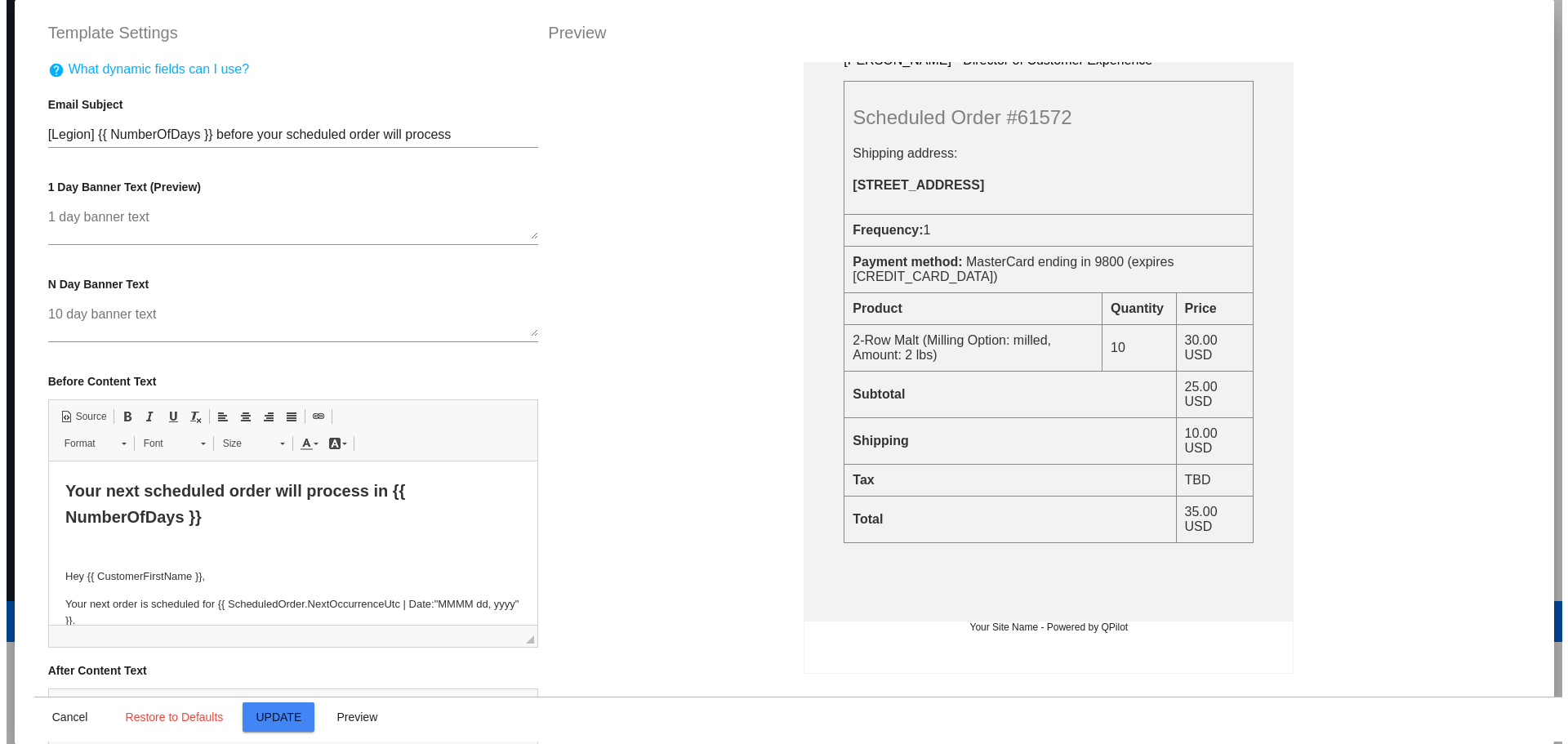
scroll to position [490, 0]
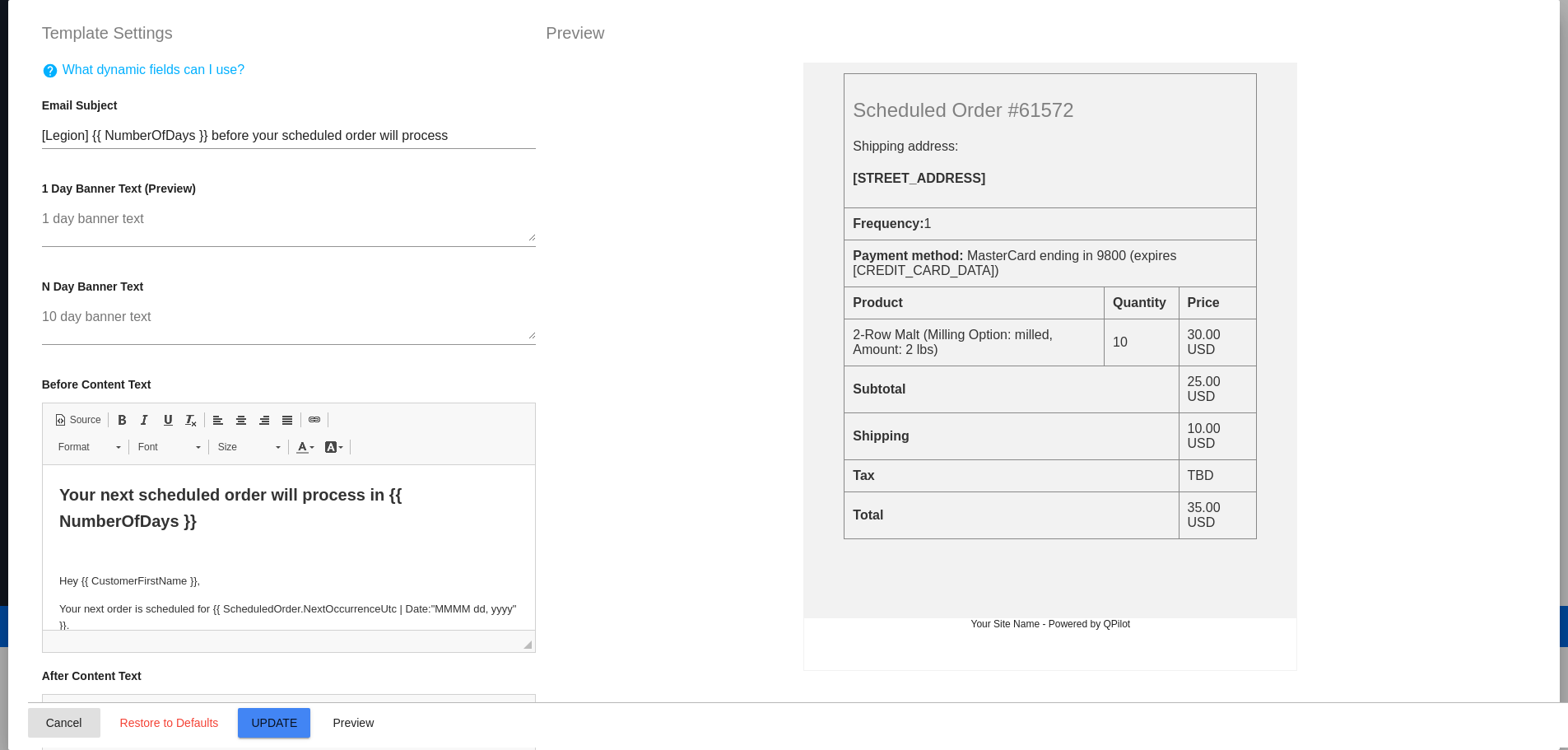
click at [46, 721] on span "Cancel" at bounding box center [64, 722] width 36 height 13
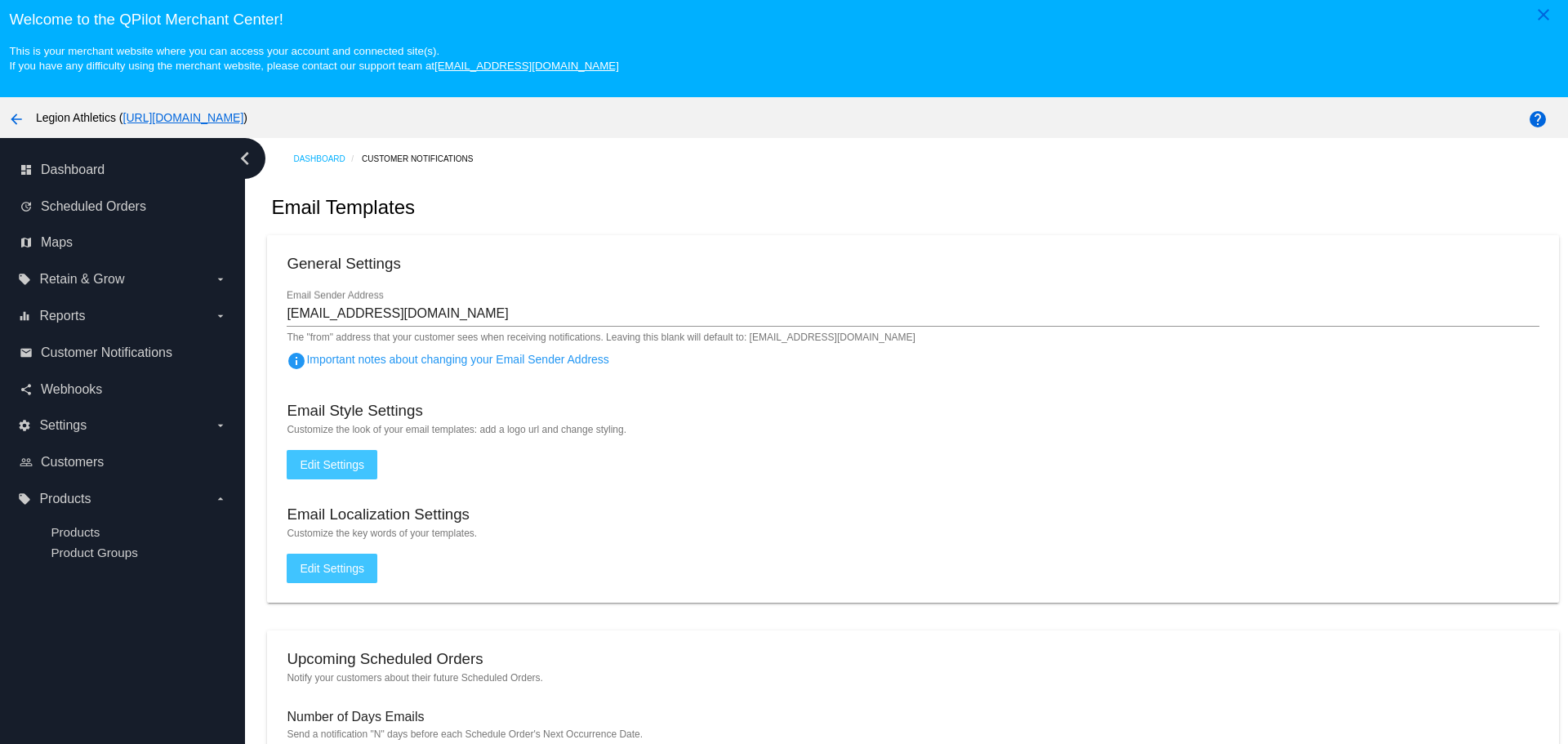
scroll to position [0, 0]
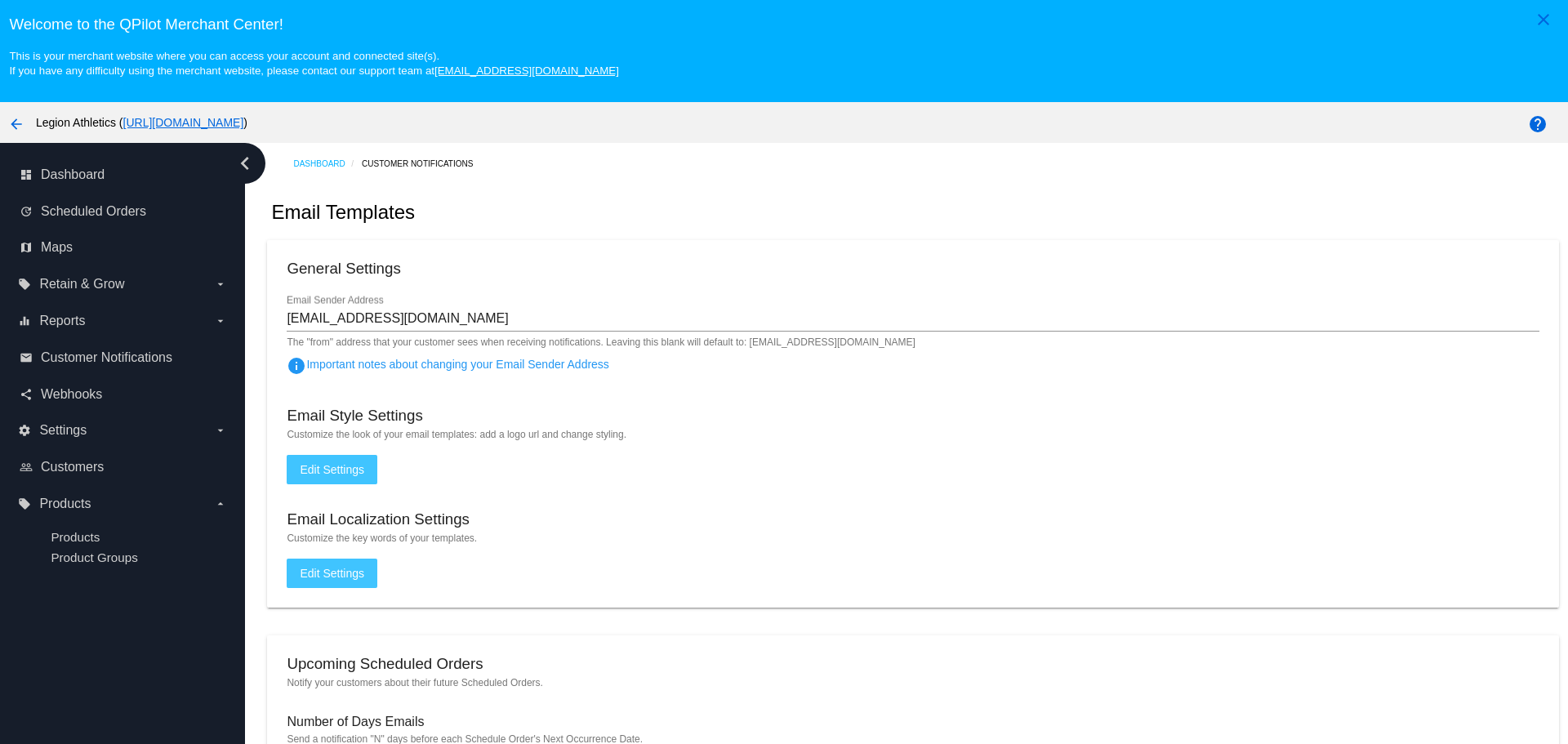
click at [358, 473] on span "Edit Settings" at bounding box center [332, 469] width 65 height 13
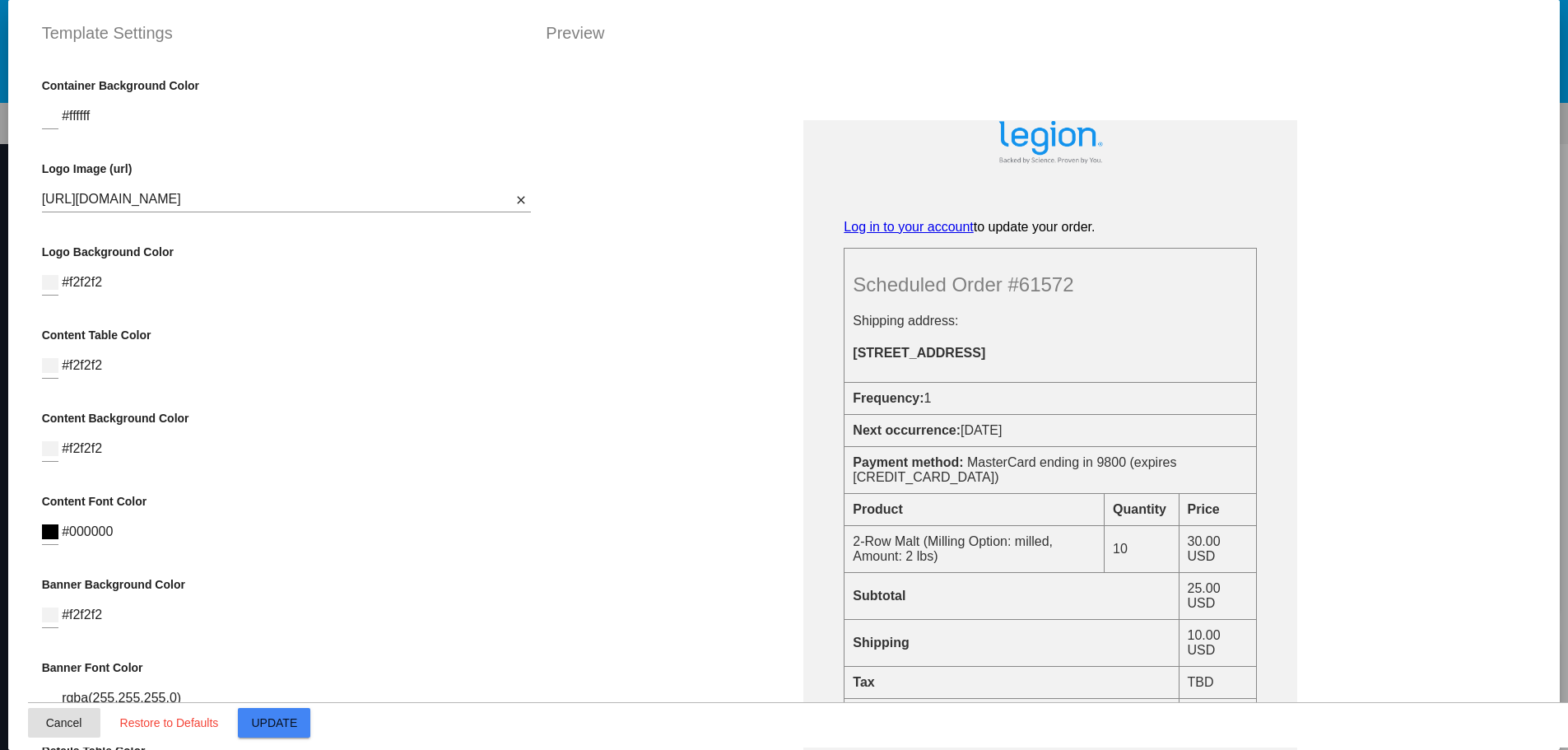
click at [58, 722] on span "Cancel" at bounding box center [64, 722] width 36 height 13
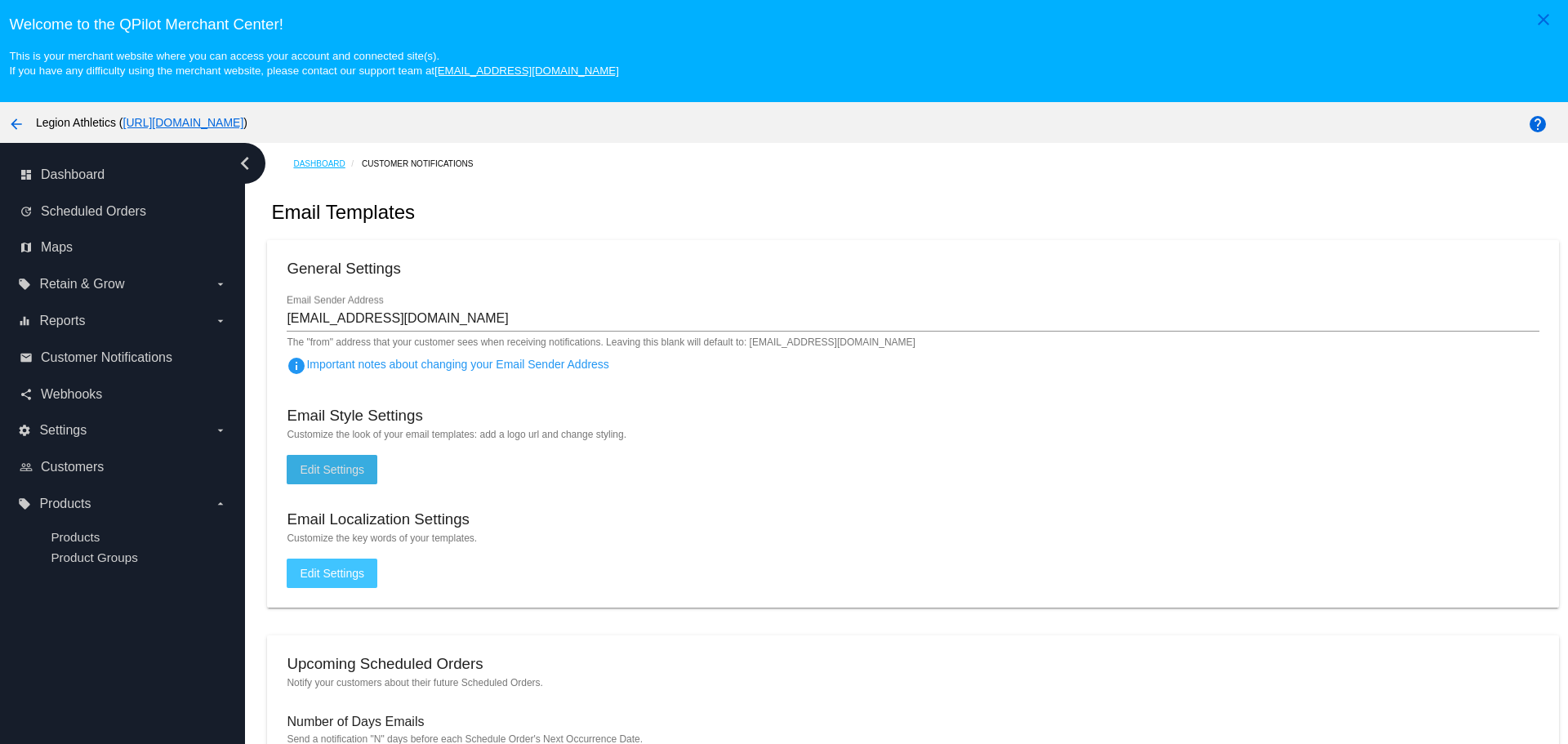
click at [334, 168] on link "Dashboard" at bounding box center [327, 164] width 69 height 26
